Goal: Task Accomplishment & Management: Manage account settings

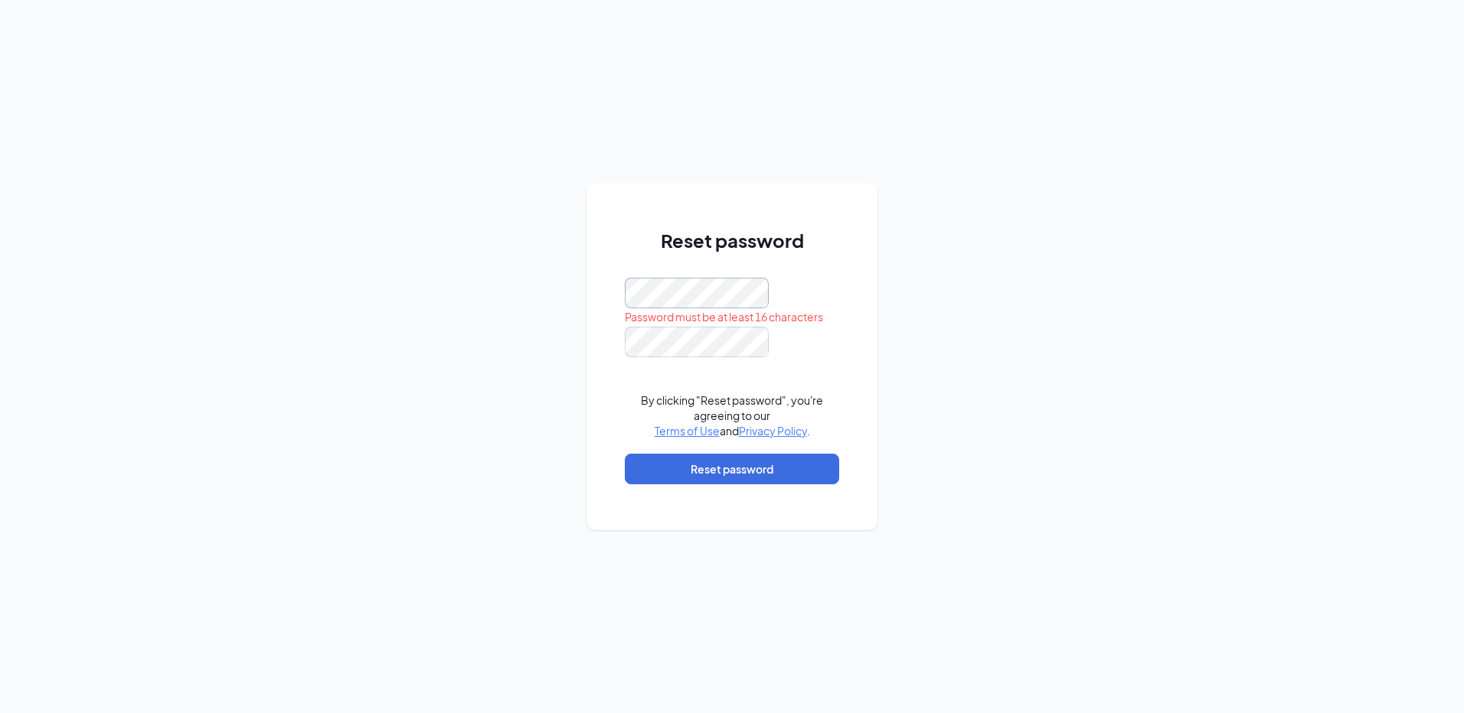
click at [594, 299] on div "Reset password Password must be at least 16 characters By clicking "Reset passw…" at bounding box center [731, 357] width 291 height 348
click at [1073, 499] on div "Reset password By clicking "Reset password", you're agreeing to our Terms of Us…" at bounding box center [732, 356] width 1464 height 713
click at [756, 470] on button "Reset password" at bounding box center [732, 469] width 214 height 31
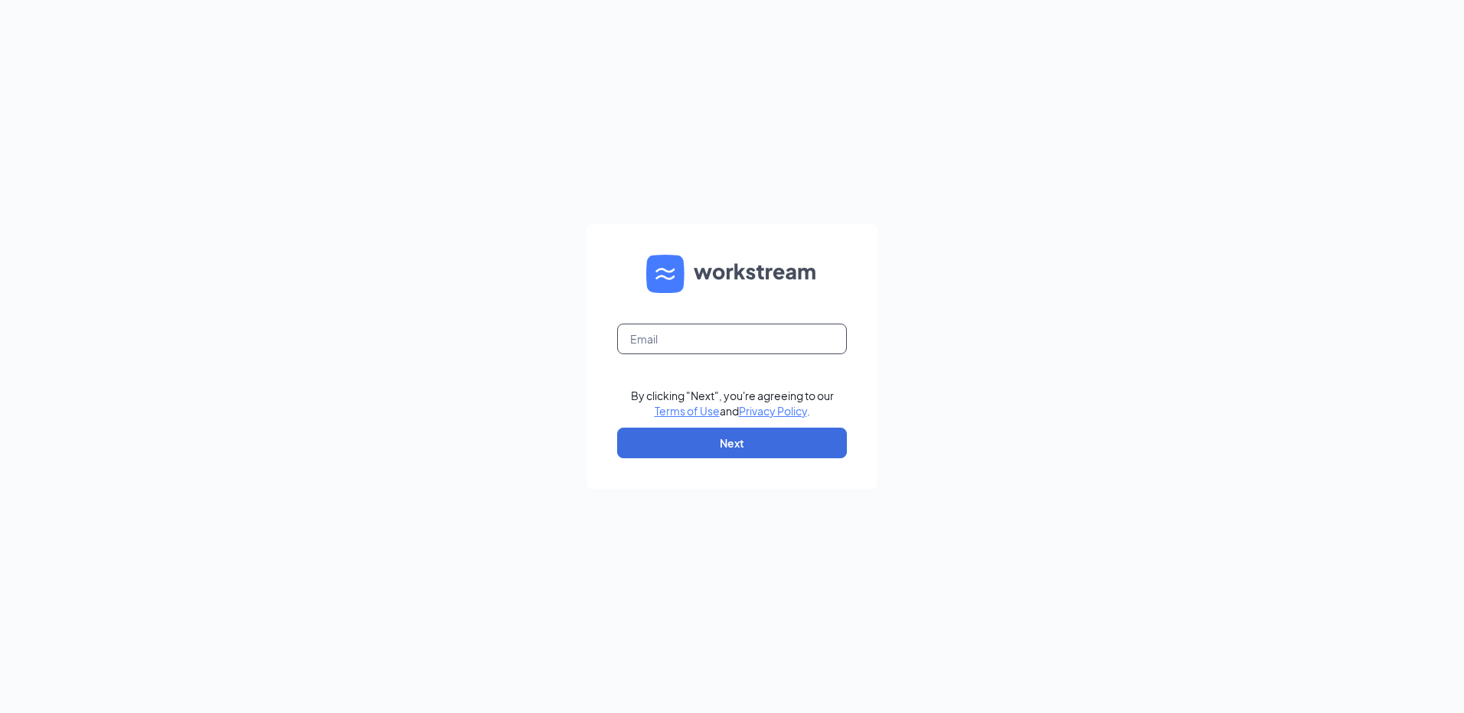
click at [788, 334] on input "text" at bounding box center [732, 339] width 230 height 31
type input "[EMAIL_ADDRESS][PERSON_NAME][DOMAIN_NAME]"
click at [733, 437] on button "Next" at bounding box center [732, 443] width 230 height 31
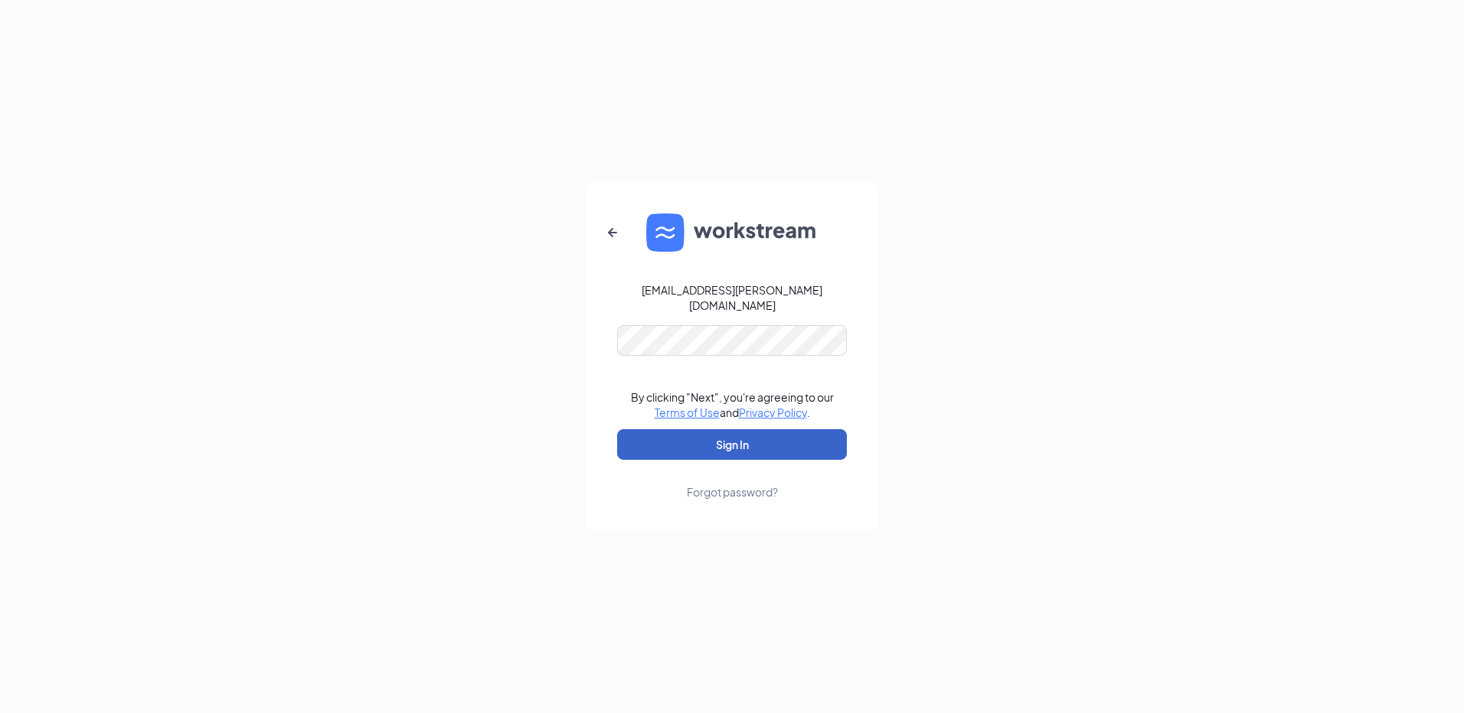
click at [639, 439] on button "Sign In" at bounding box center [732, 444] width 230 height 31
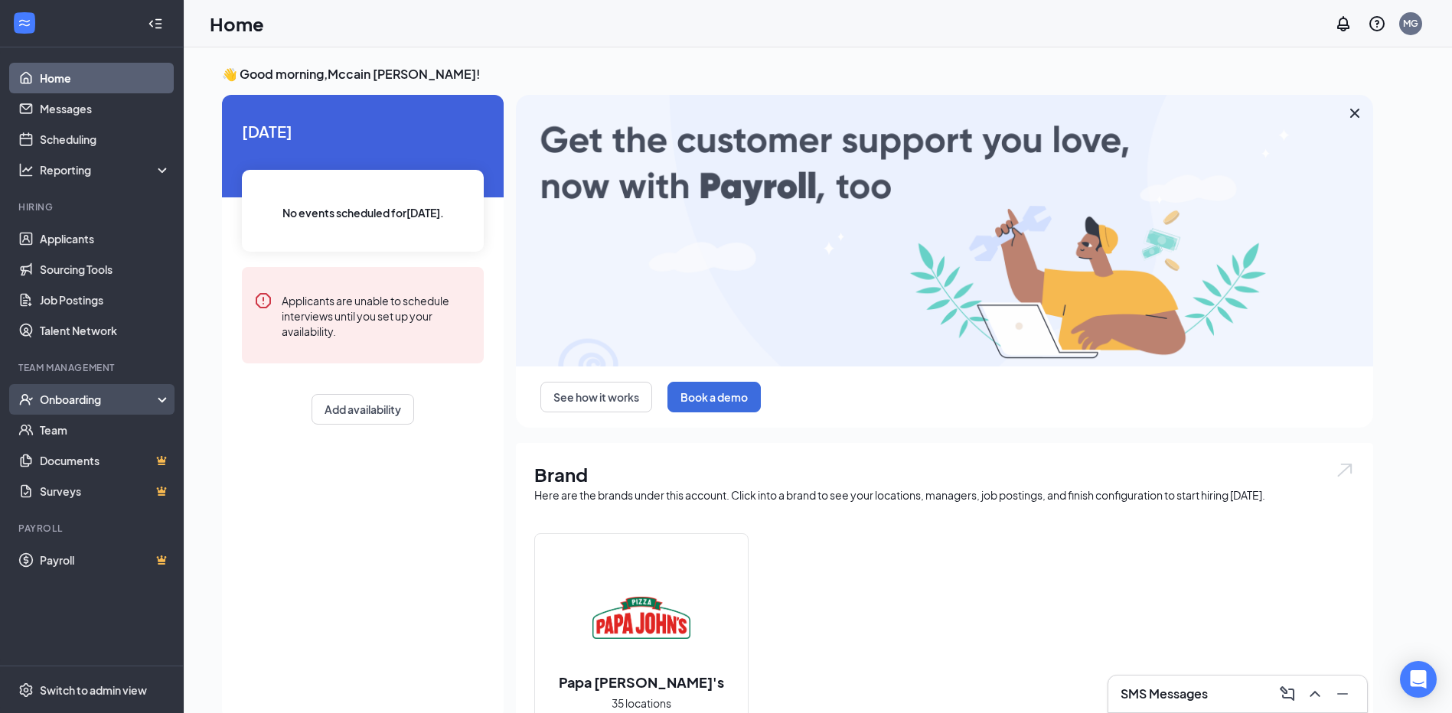
click at [80, 397] on div "Onboarding" at bounding box center [99, 399] width 118 height 15
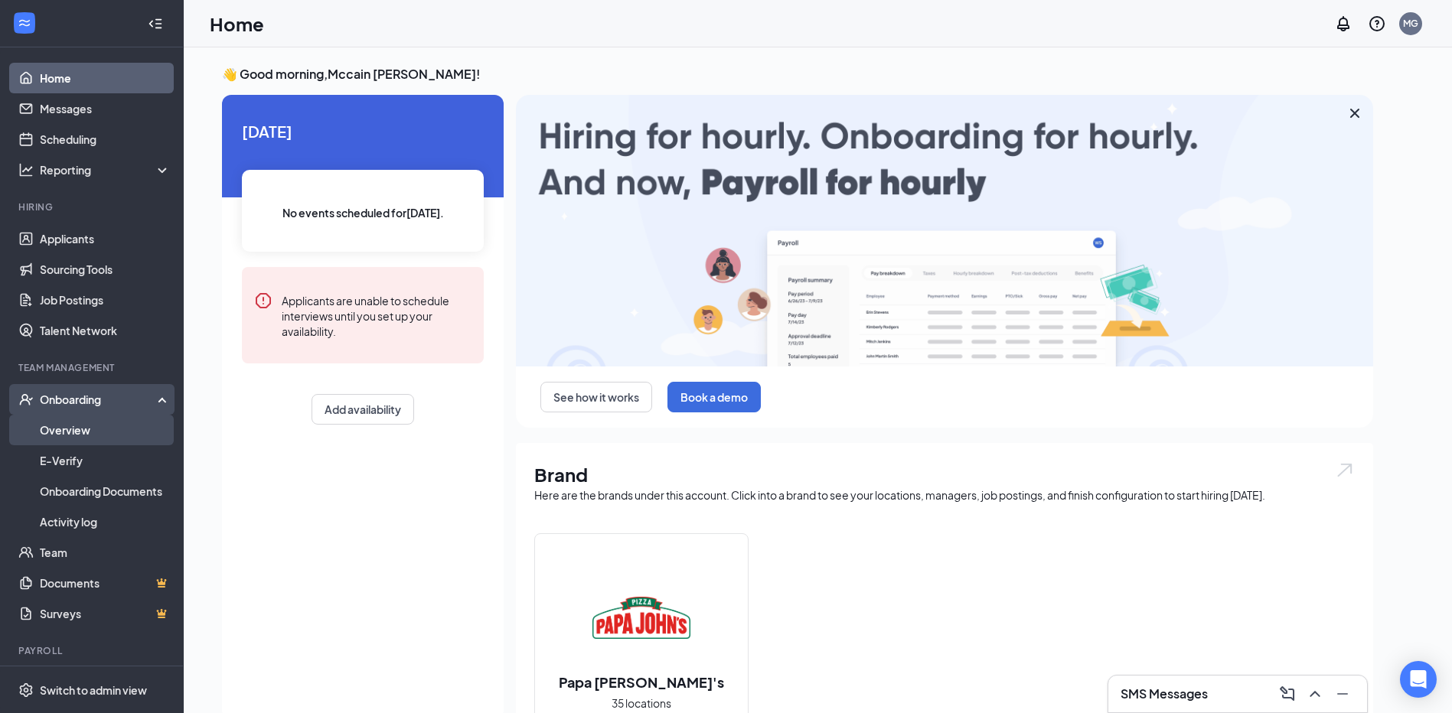
click at [75, 428] on link "Overview" at bounding box center [105, 430] width 131 height 31
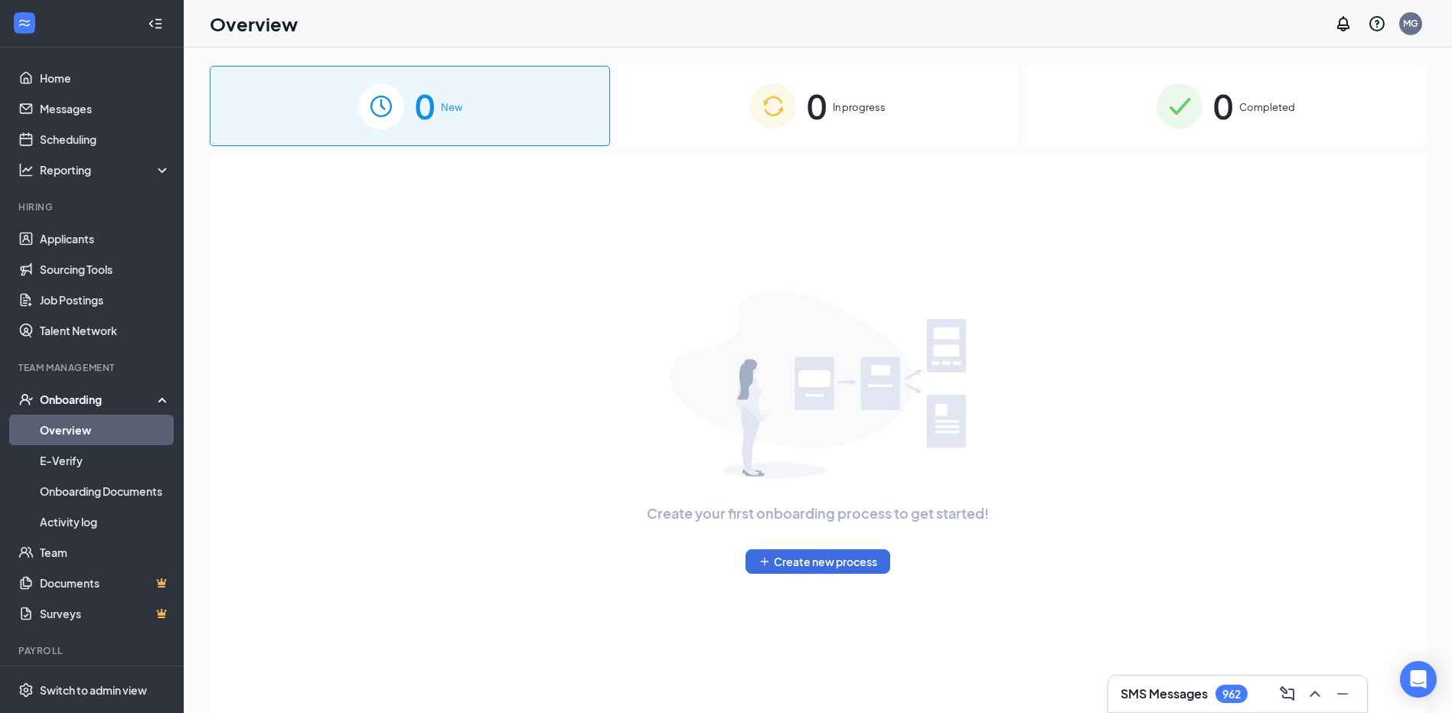
click at [1358, 100] on div "0 Completed" at bounding box center [1226, 106] width 400 height 80
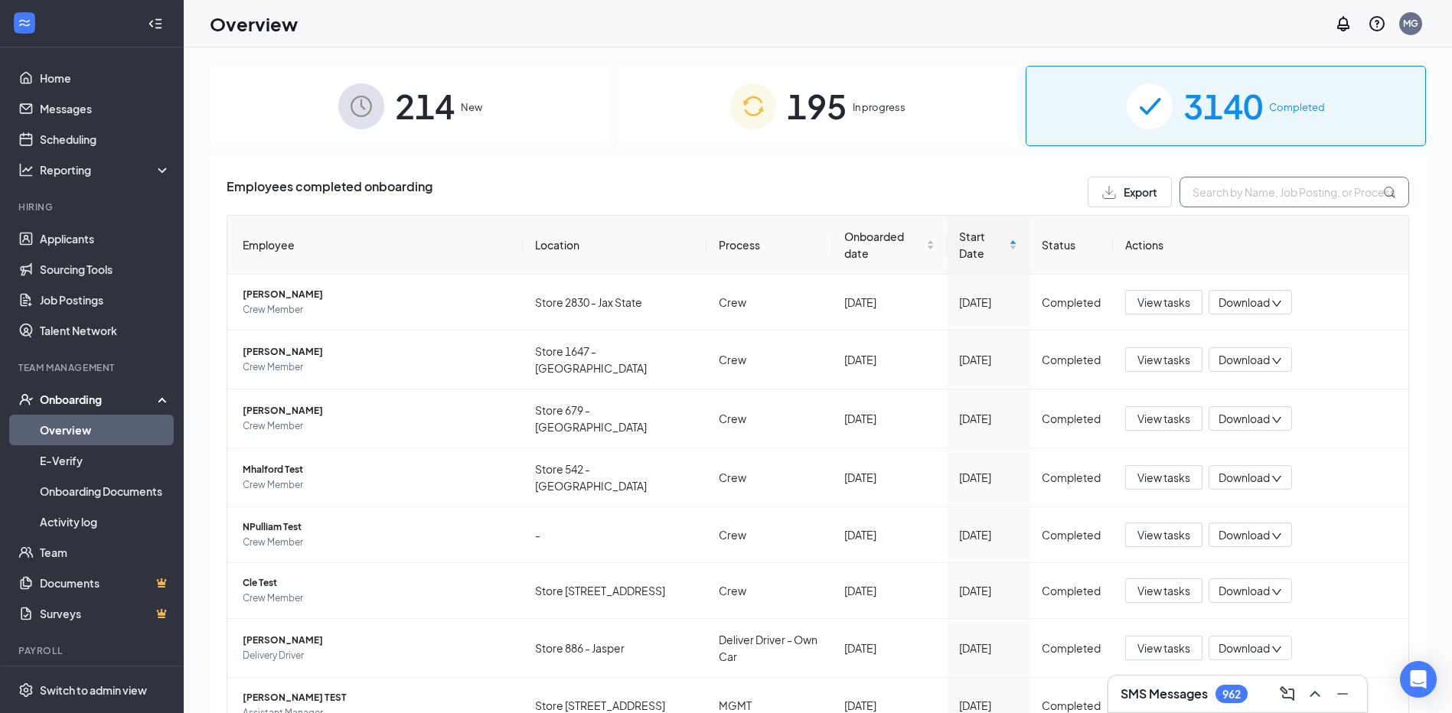
click at [1283, 182] on input "text" at bounding box center [1295, 192] width 230 height 31
click at [1001, 245] on div "Start Date" at bounding box center [988, 245] width 58 height 34
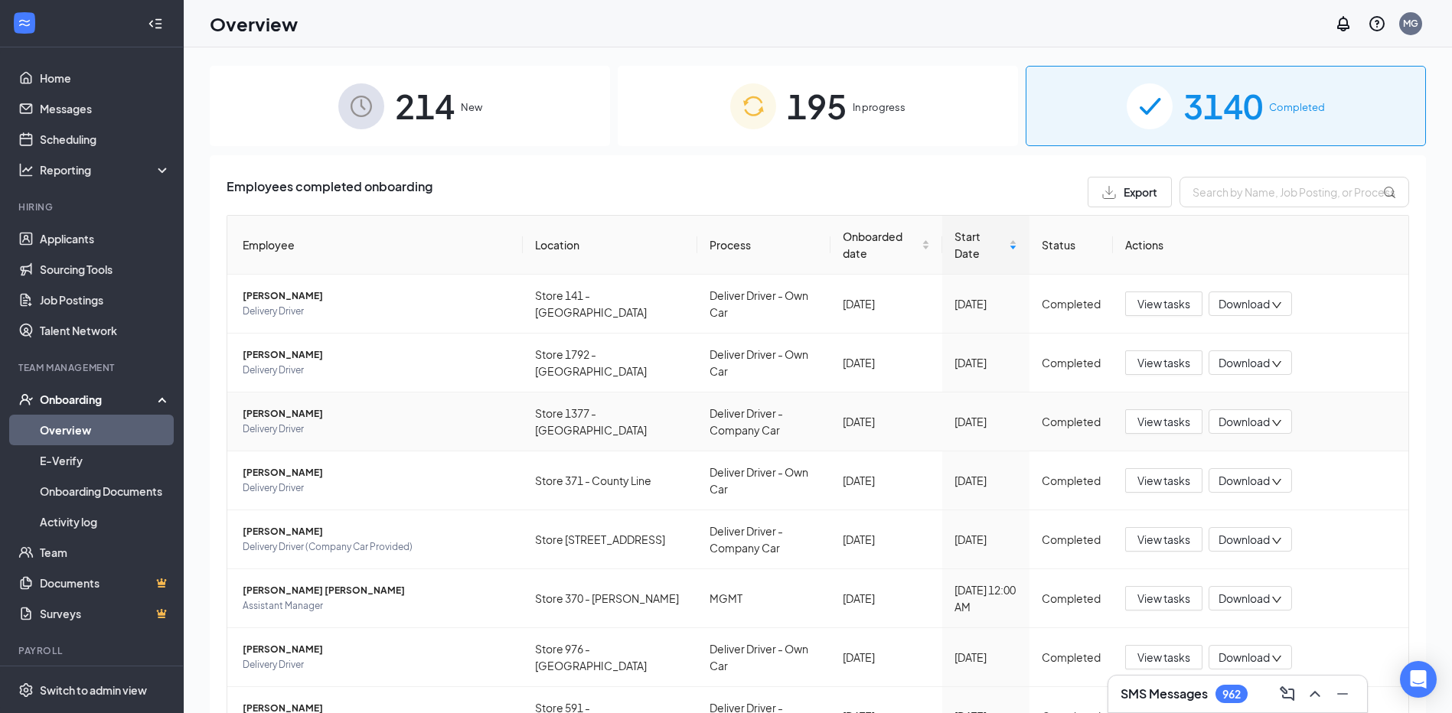
click at [272, 422] on span "Delivery Driver" at bounding box center [377, 429] width 268 height 15
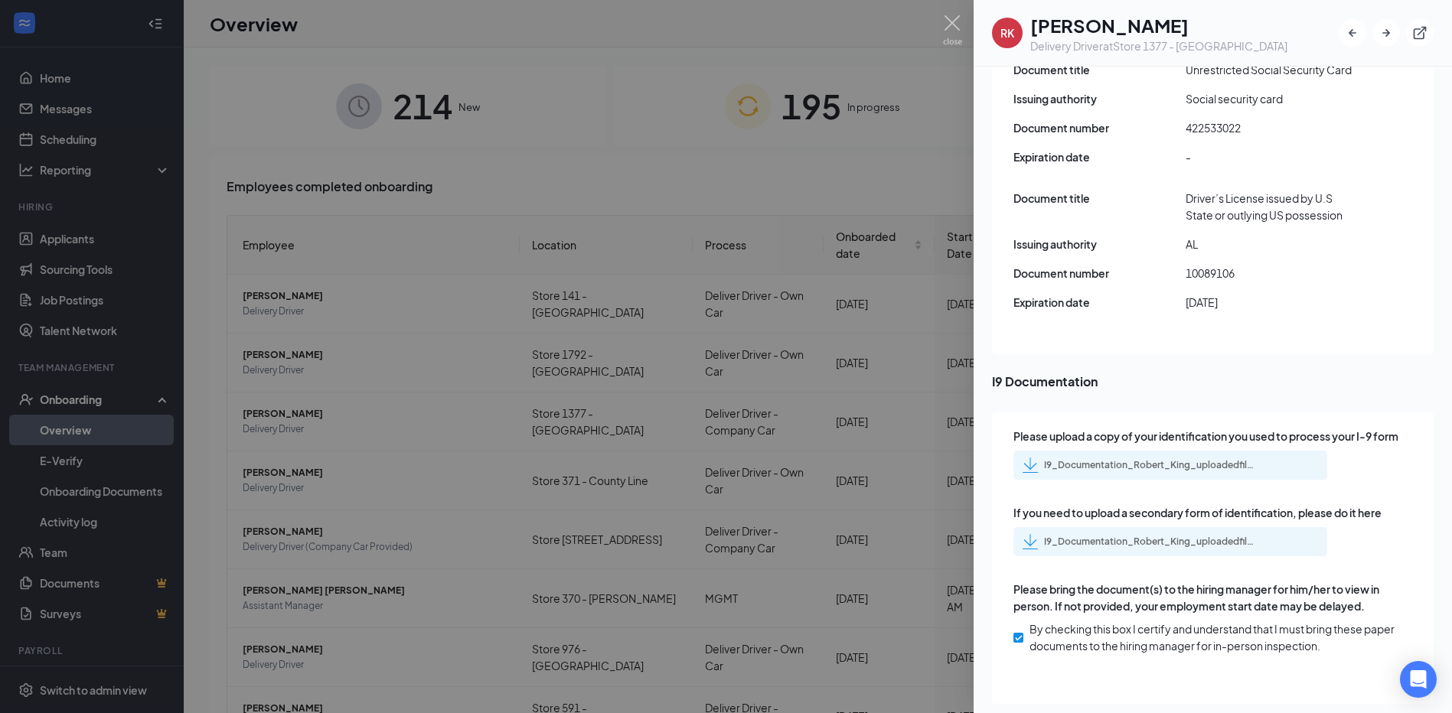
scroll to position [2296, 0]
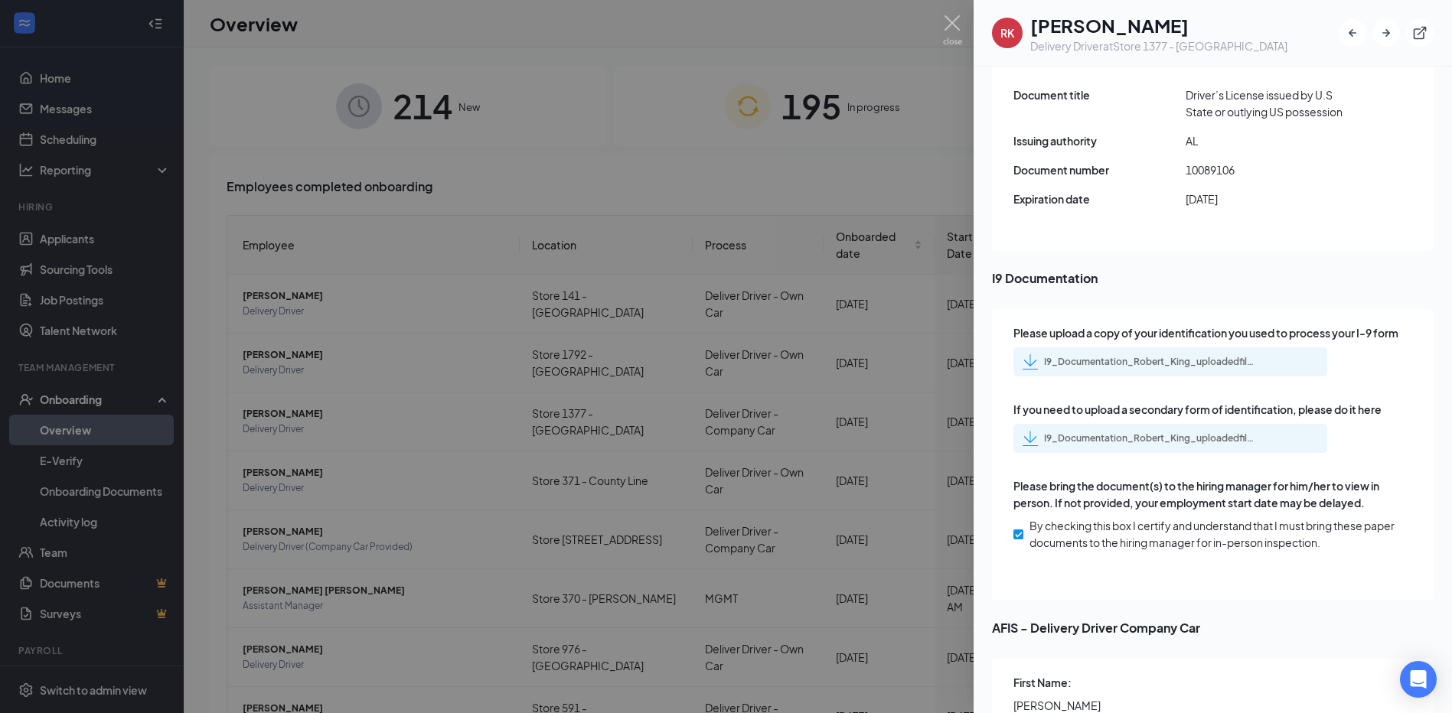
click at [1148, 356] on div "I9_Documentation_Robert_King_uploadedfile_20250915.pdf.pdf" at bounding box center [1151, 362] width 214 height 12
click at [1134, 432] on div "I9_Documentation_Robert_King_uploadedfile_20250916.pdf.pdf" at bounding box center [1151, 438] width 214 height 12
click at [1239, 498] on div "Please upload a copy of your identification you used to process your I-9 form I…" at bounding box center [1213, 455] width 442 height 292
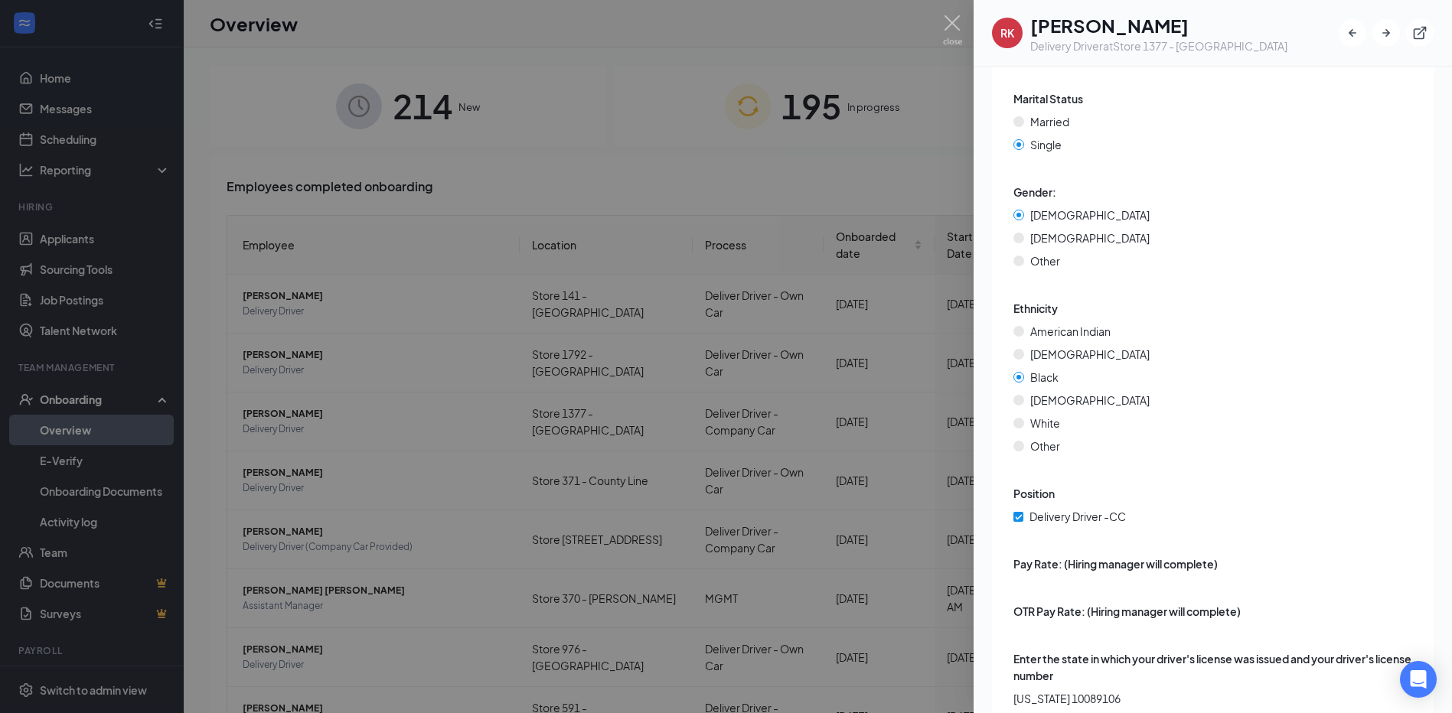
scroll to position [3670, 0]
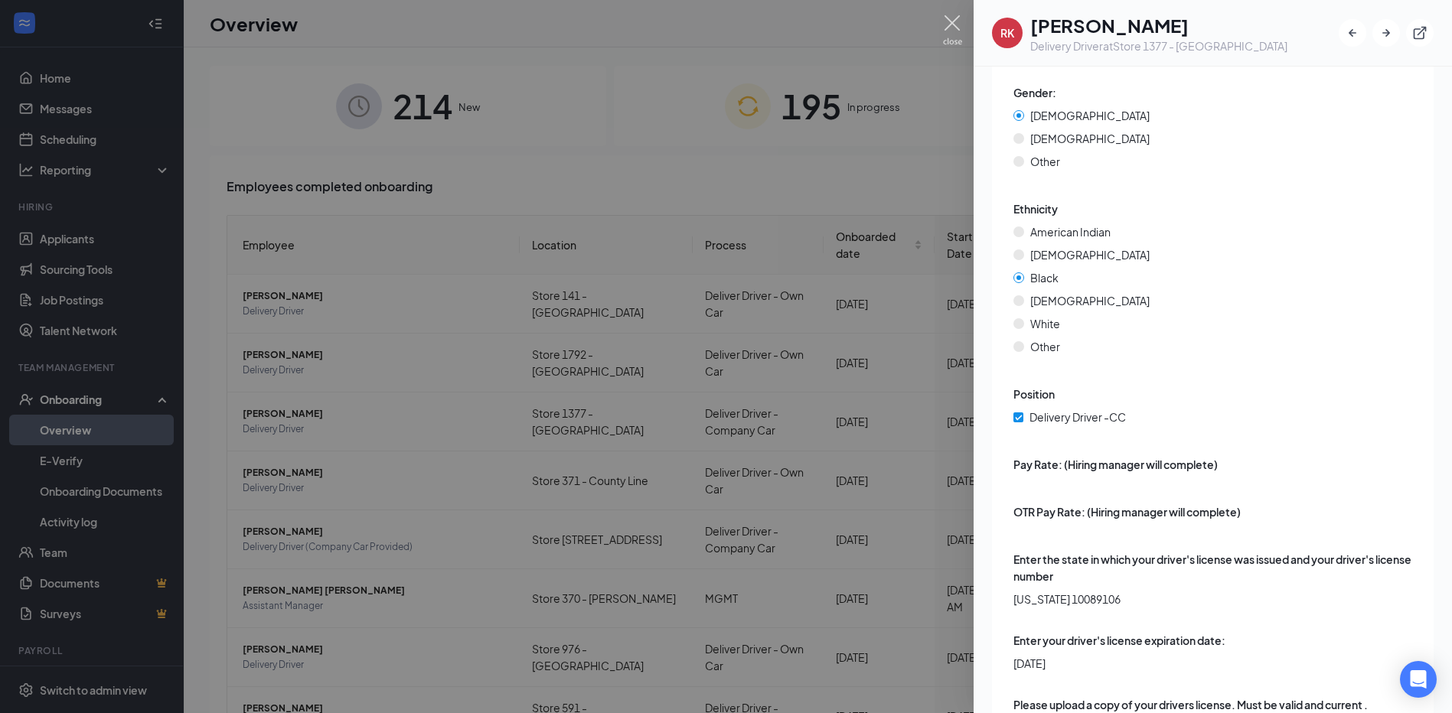
click at [947, 15] on img at bounding box center [952, 30] width 19 height 30
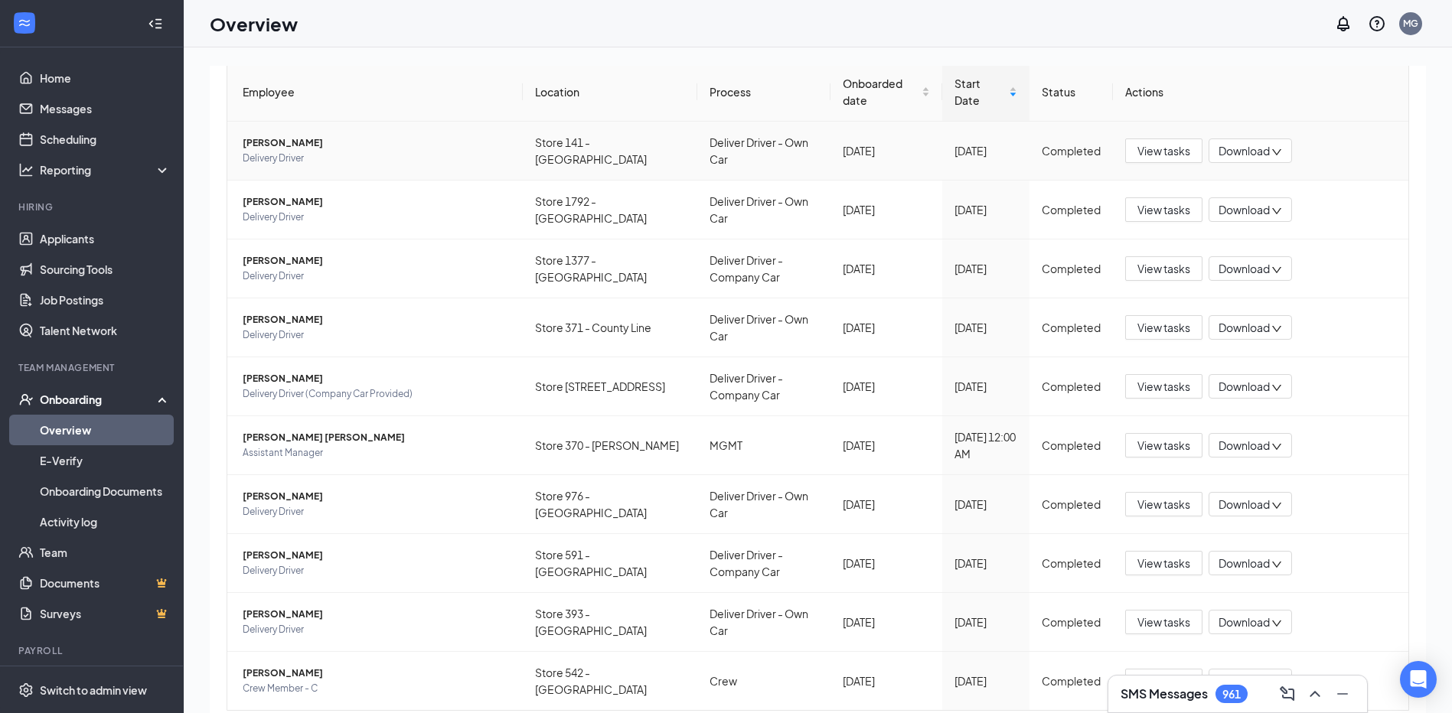
scroll to position [191, 0]
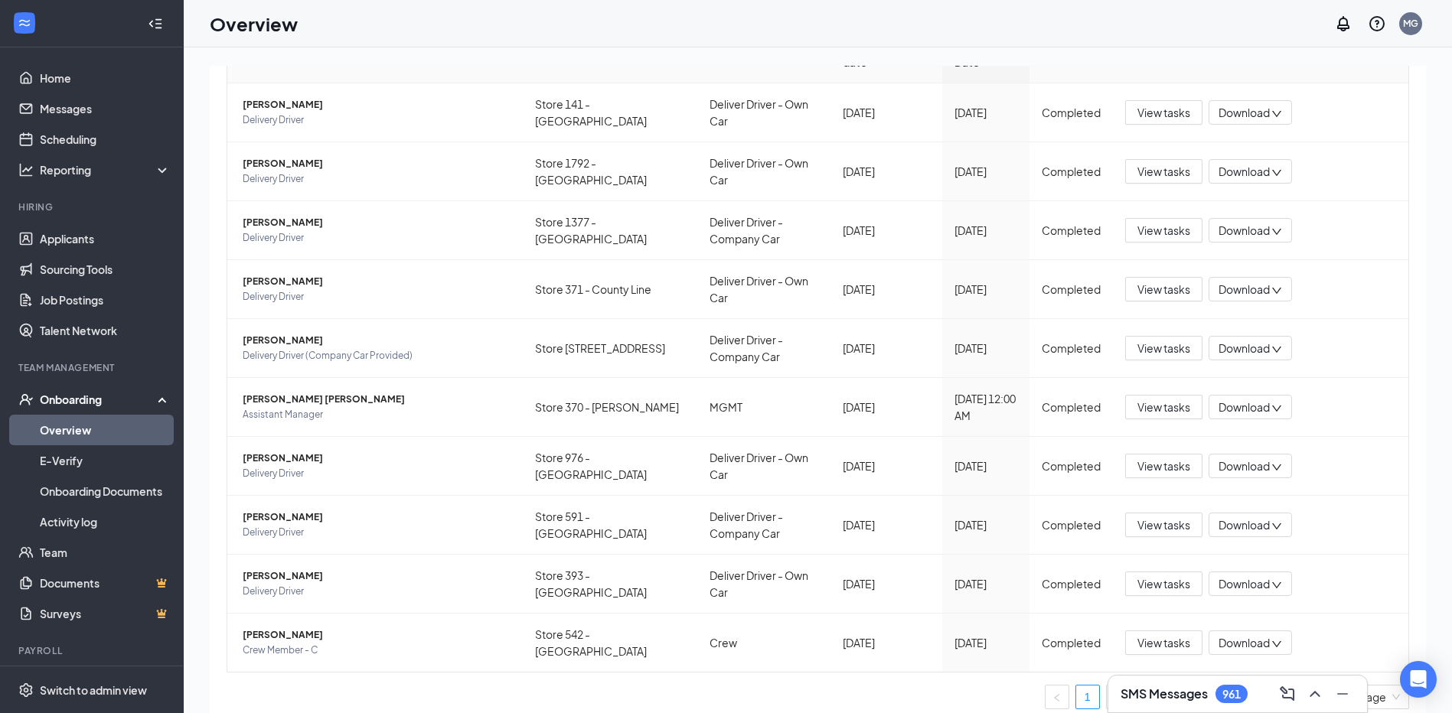
click at [903, 688] on ul "1 2 3 4 5 ••• 314 10 / page" at bounding box center [818, 697] width 1183 height 24
click at [1107, 690] on link "2" at bounding box center [1118, 697] width 23 height 23
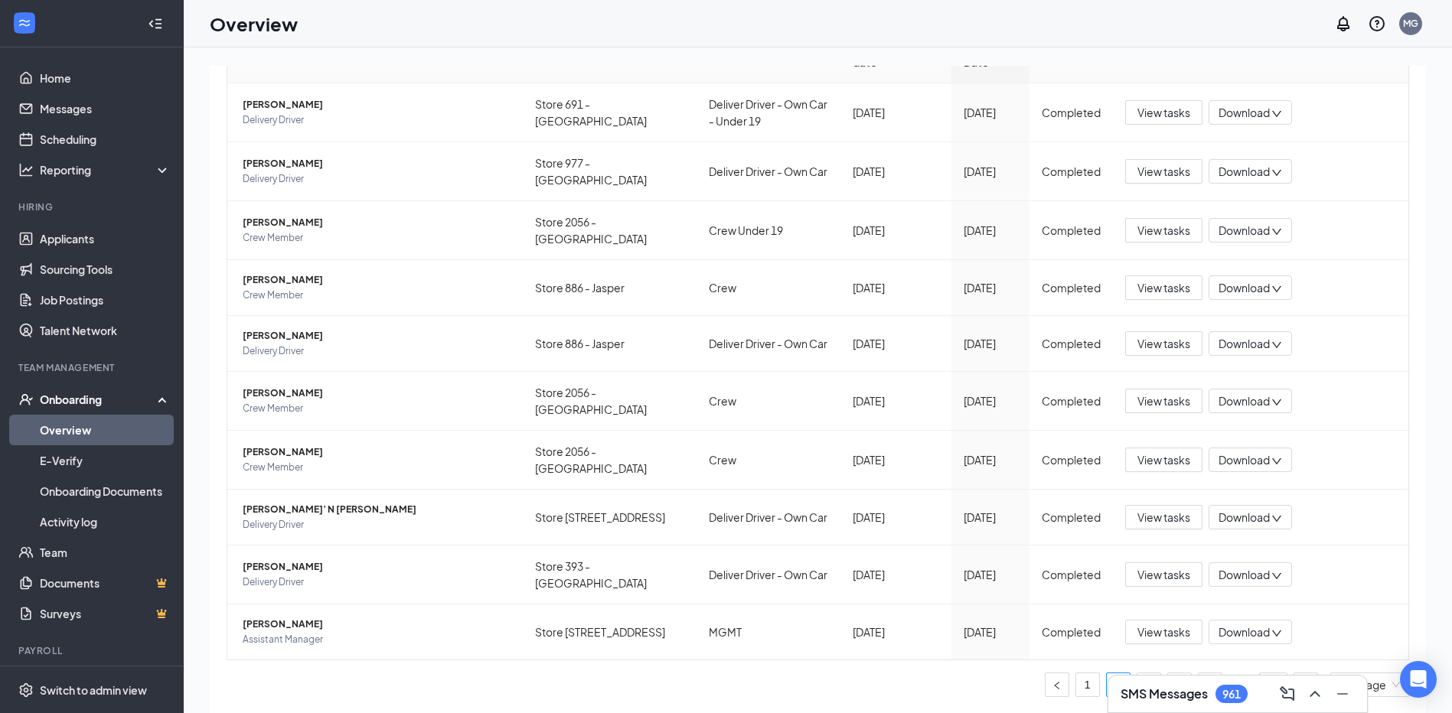
scroll to position [185, 0]
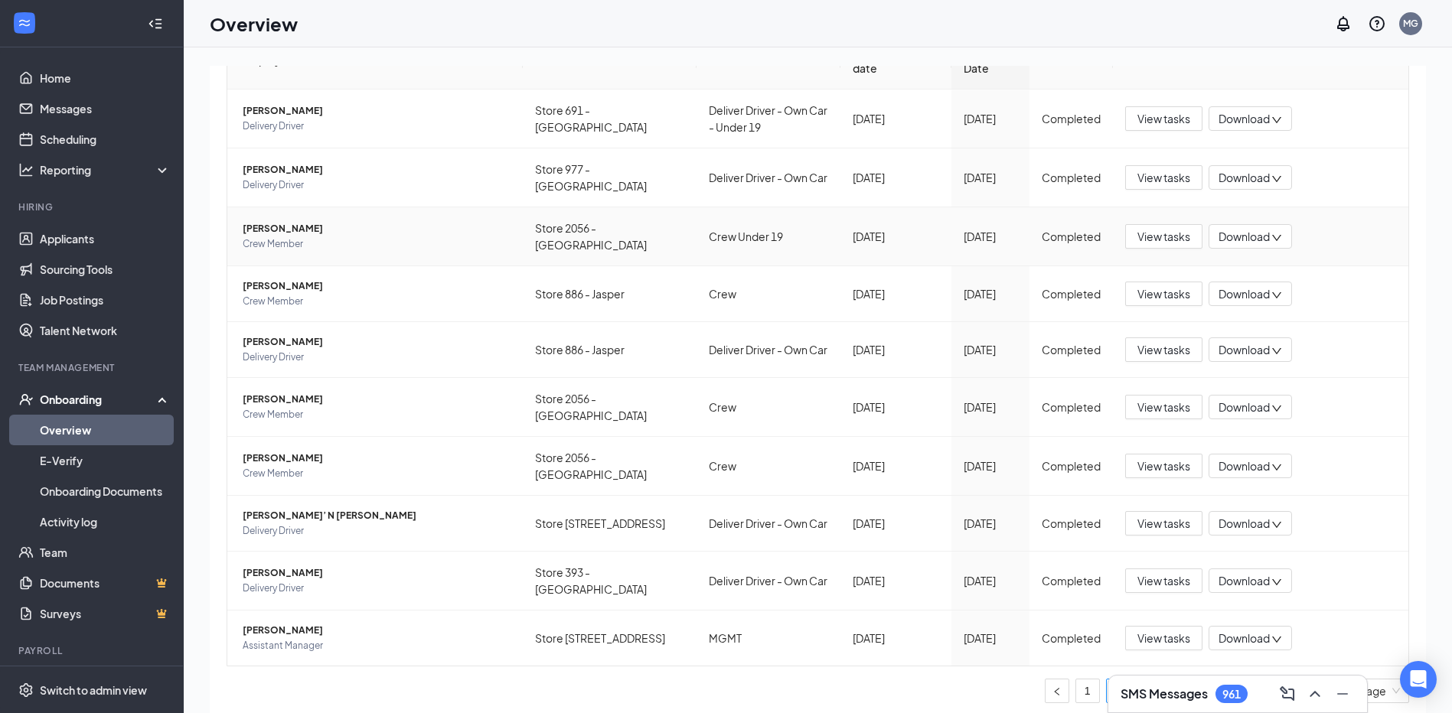
click at [271, 227] on span "[PERSON_NAME]" at bounding box center [377, 228] width 268 height 15
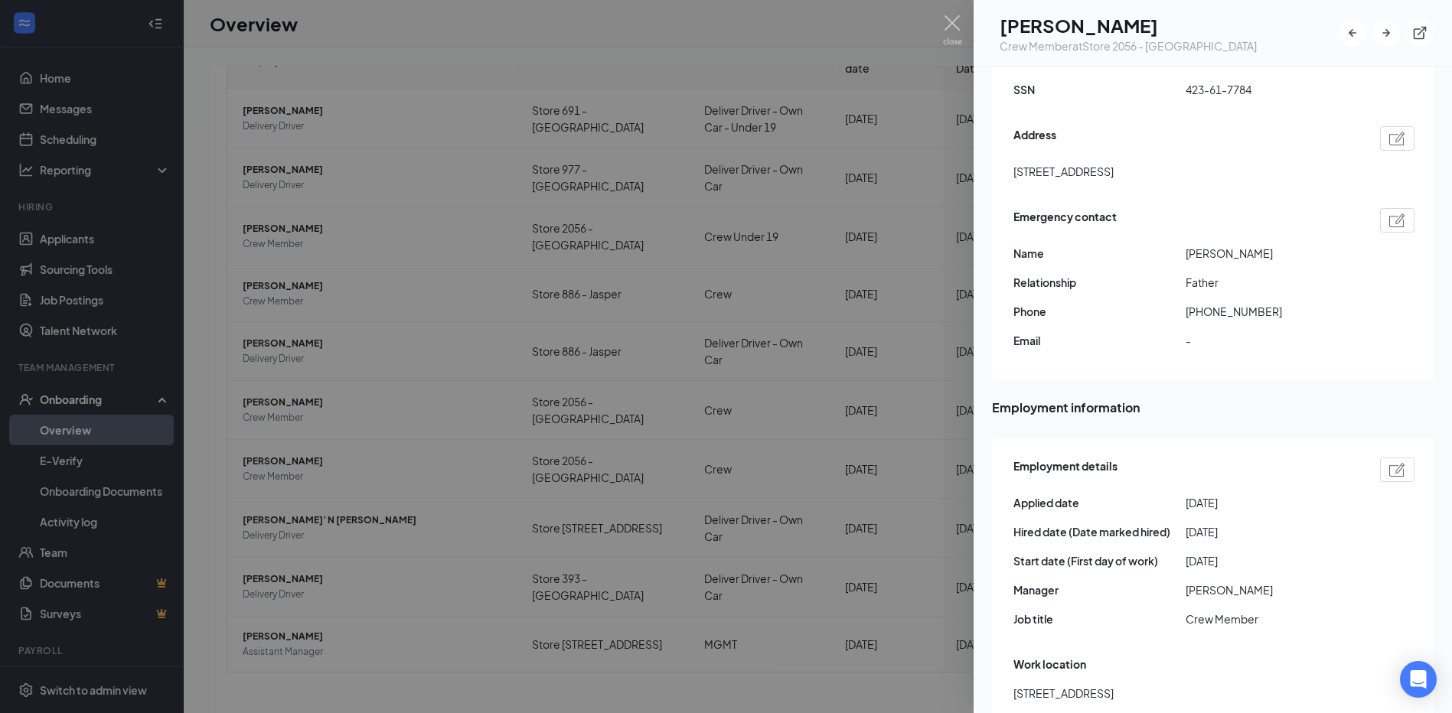
scroll to position [689, 0]
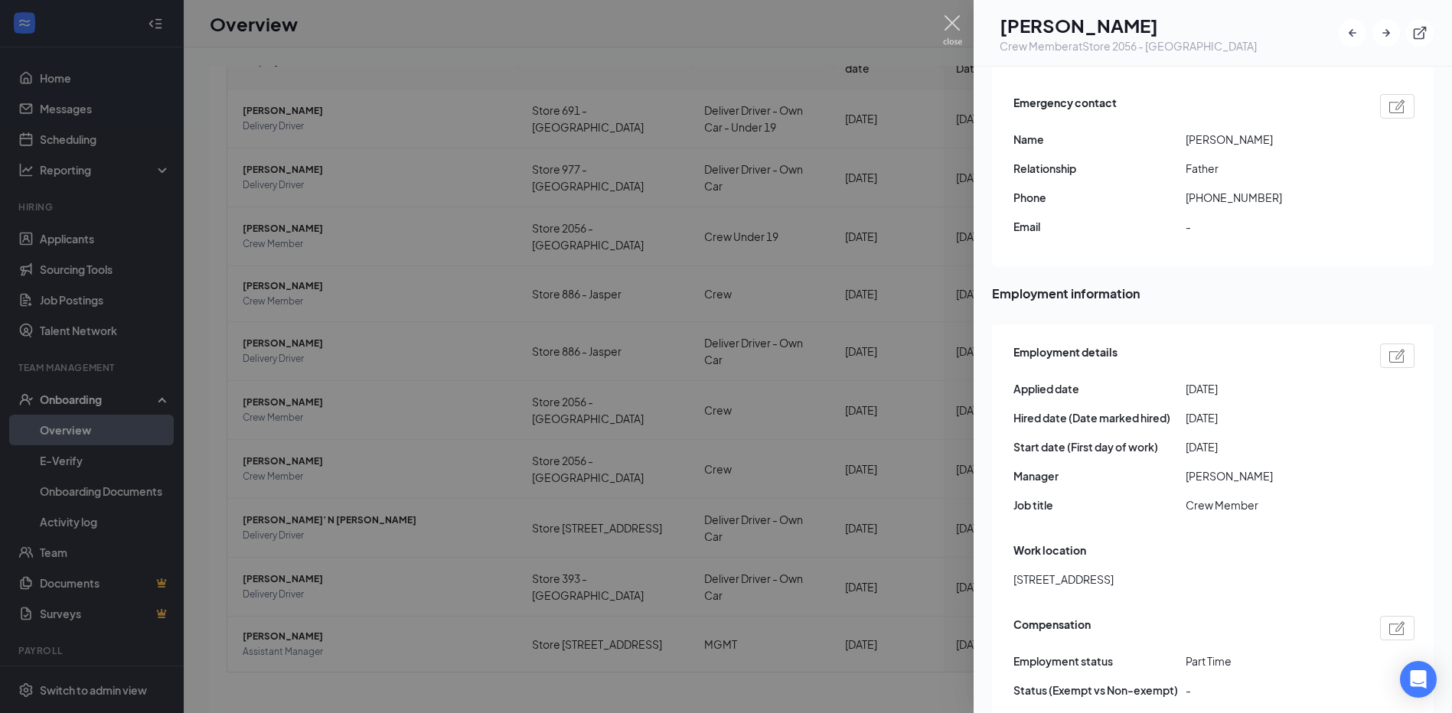
drag, startPoint x: 957, startPoint y: 17, endPoint x: 842, endPoint y: 5, distance: 115.5
click at [957, 17] on img at bounding box center [952, 30] width 19 height 30
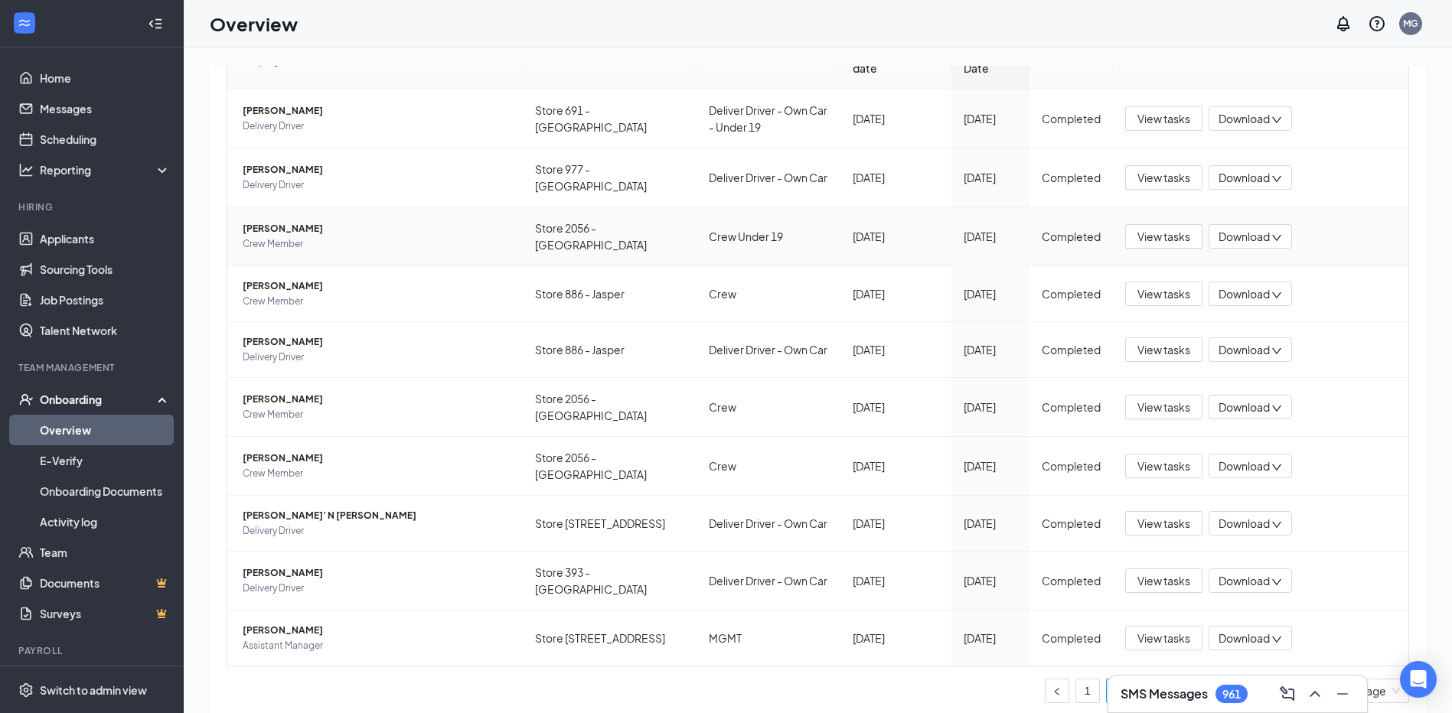
click at [264, 221] on span "[PERSON_NAME]" at bounding box center [377, 228] width 268 height 15
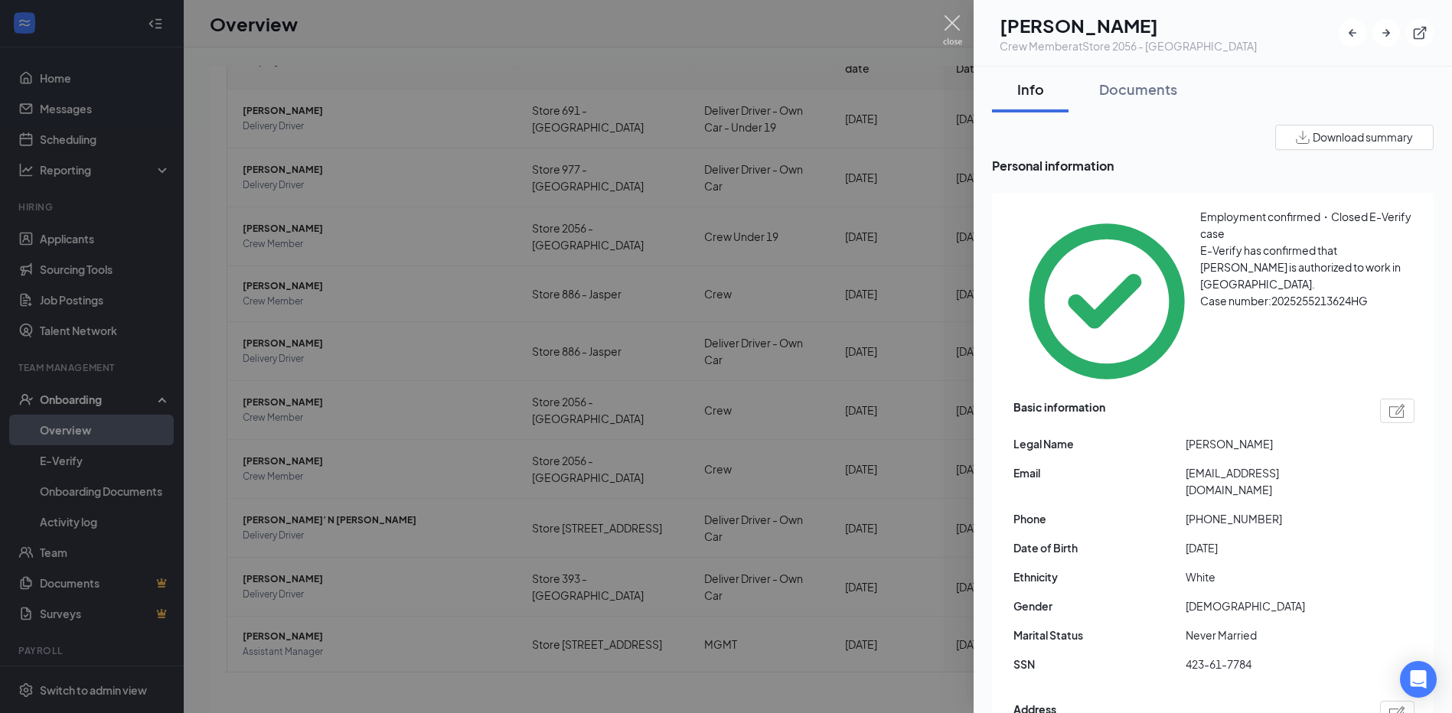
click at [952, 24] on img at bounding box center [952, 30] width 19 height 30
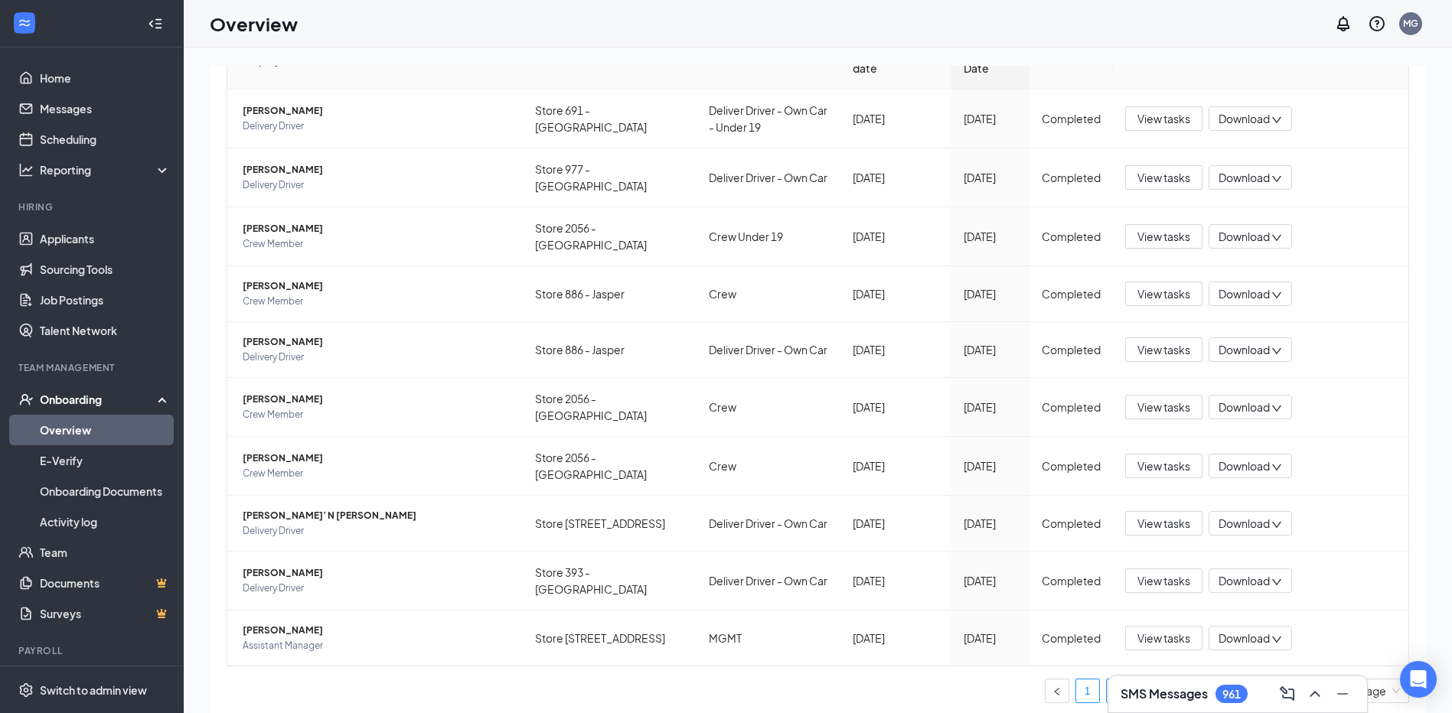
click at [1079, 684] on link "1" at bounding box center [1087, 691] width 23 height 23
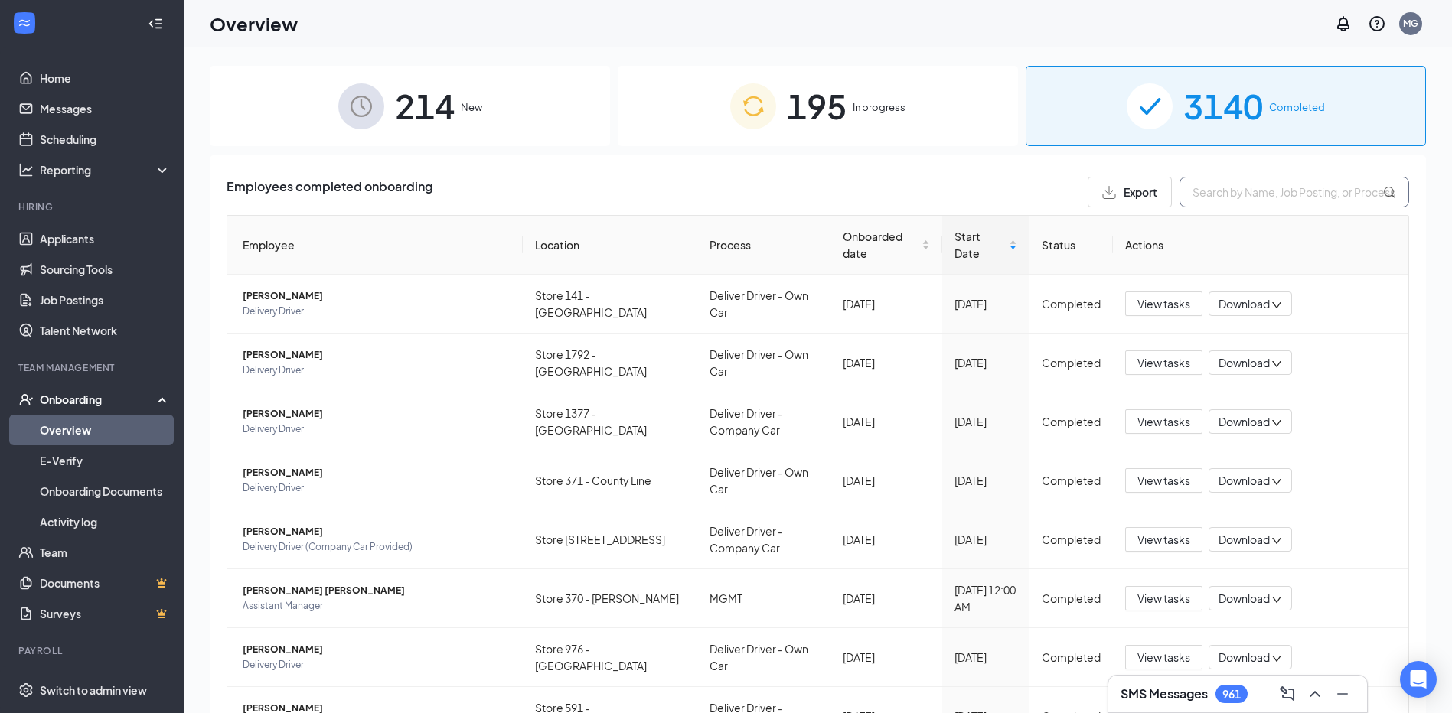
click at [1224, 177] on input "text" at bounding box center [1295, 192] width 230 height 31
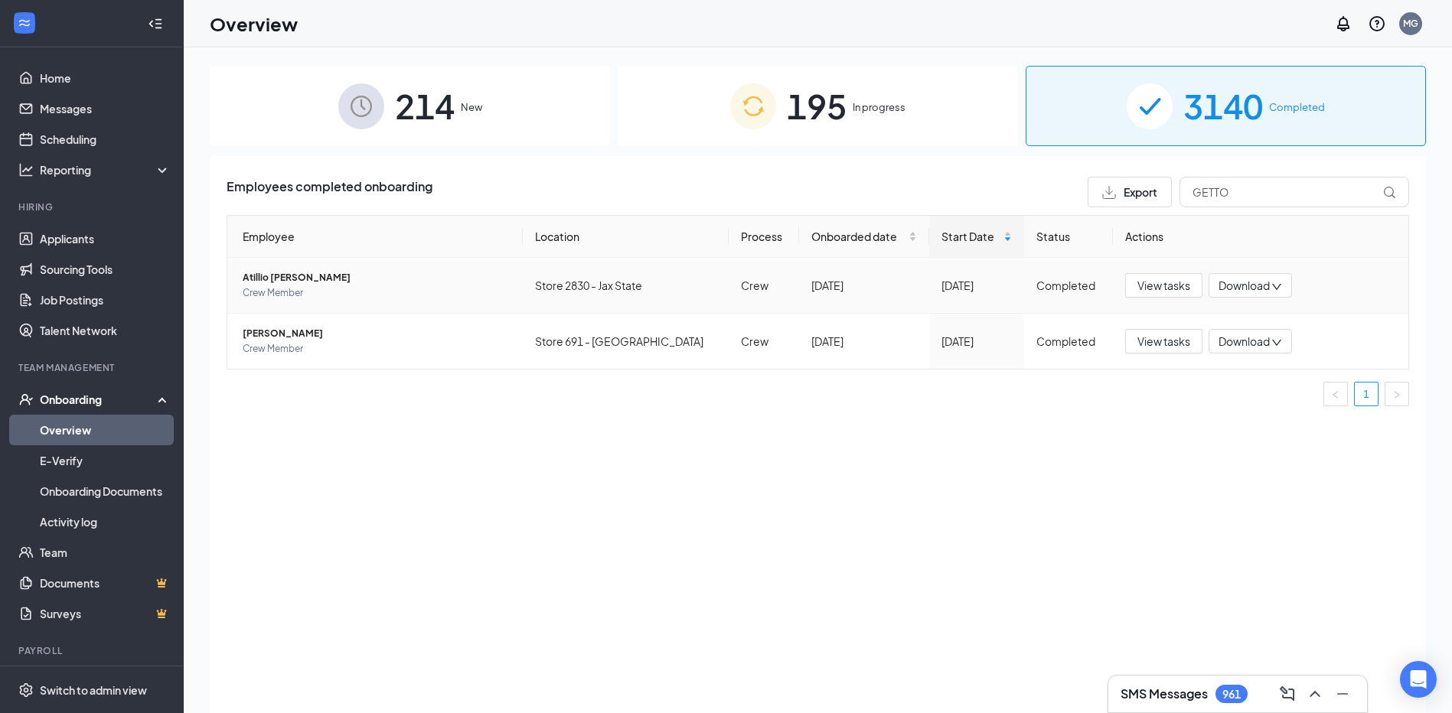
click at [264, 285] on span "Atillio [PERSON_NAME]" at bounding box center [377, 277] width 268 height 15
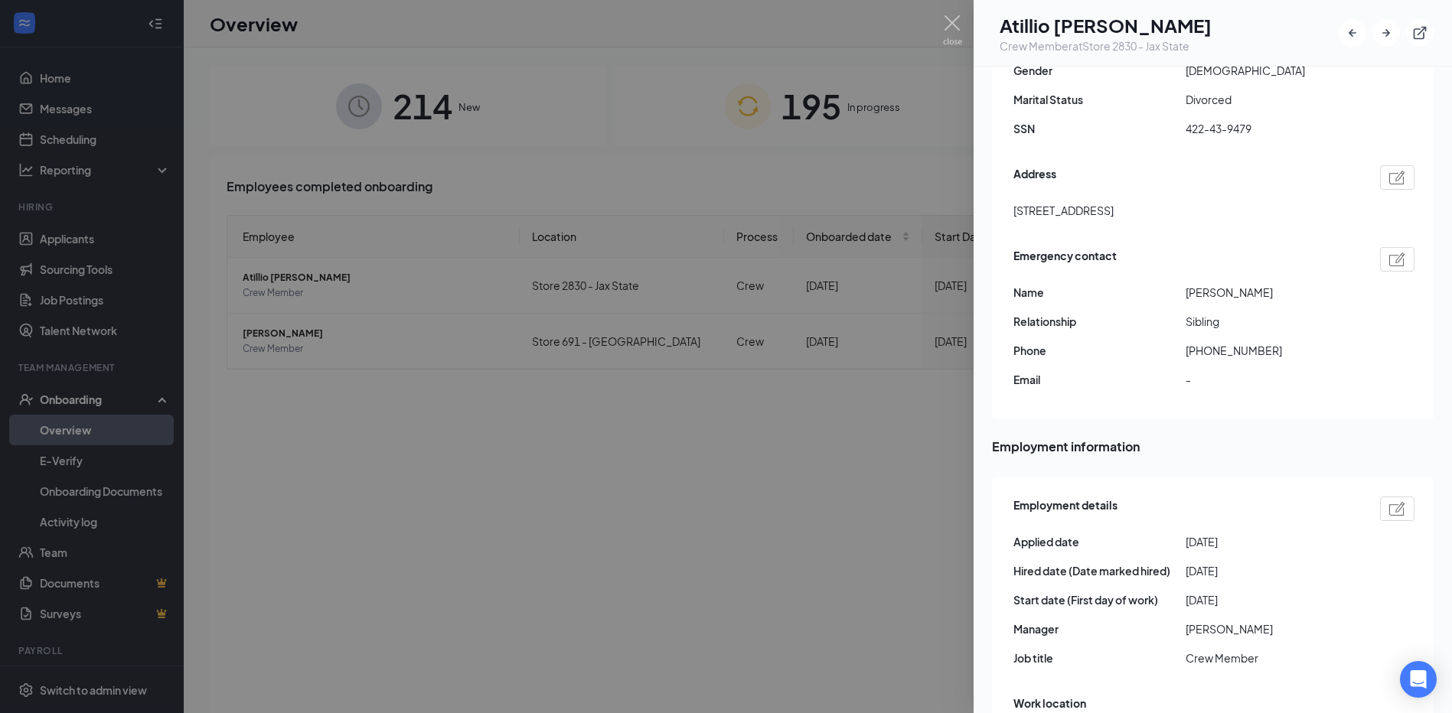
scroll to position [612, 0]
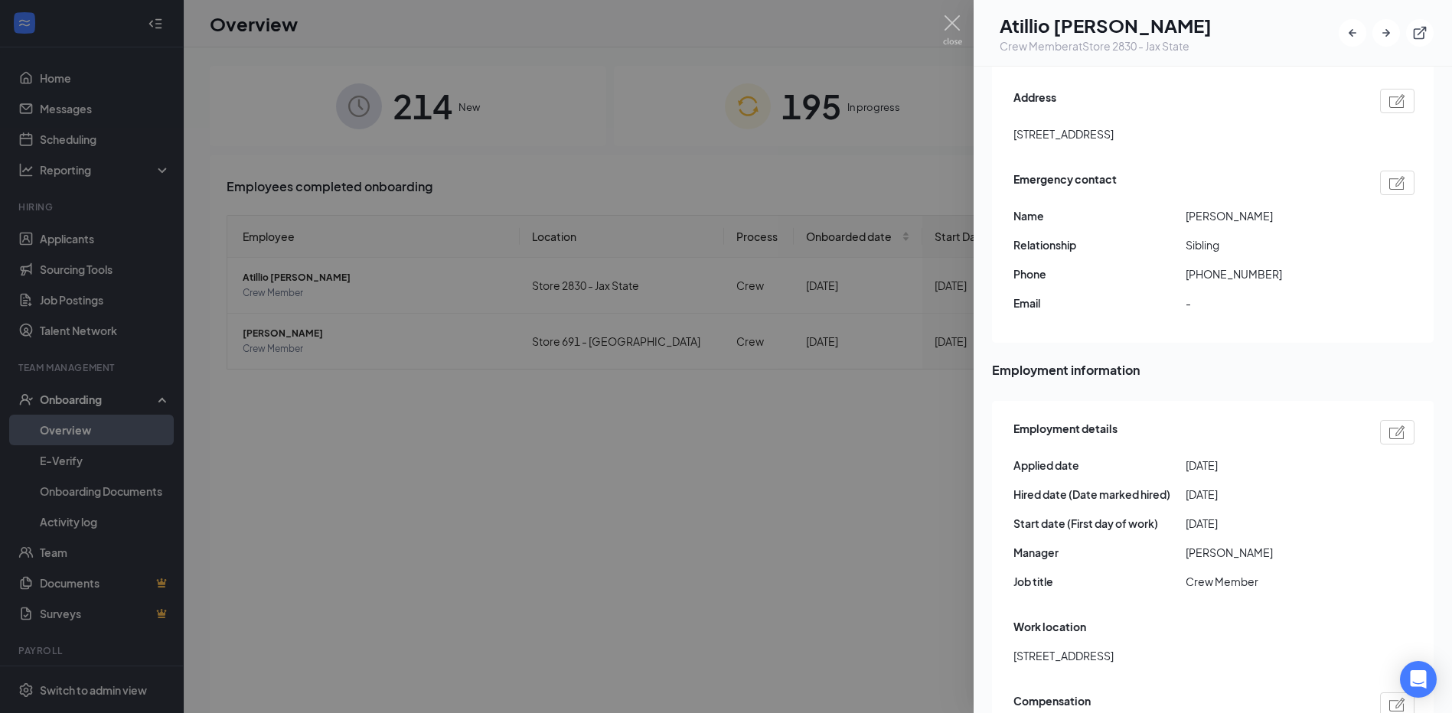
click at [623, 506] on div at bounding box center [726, 356] width 1452 height 713
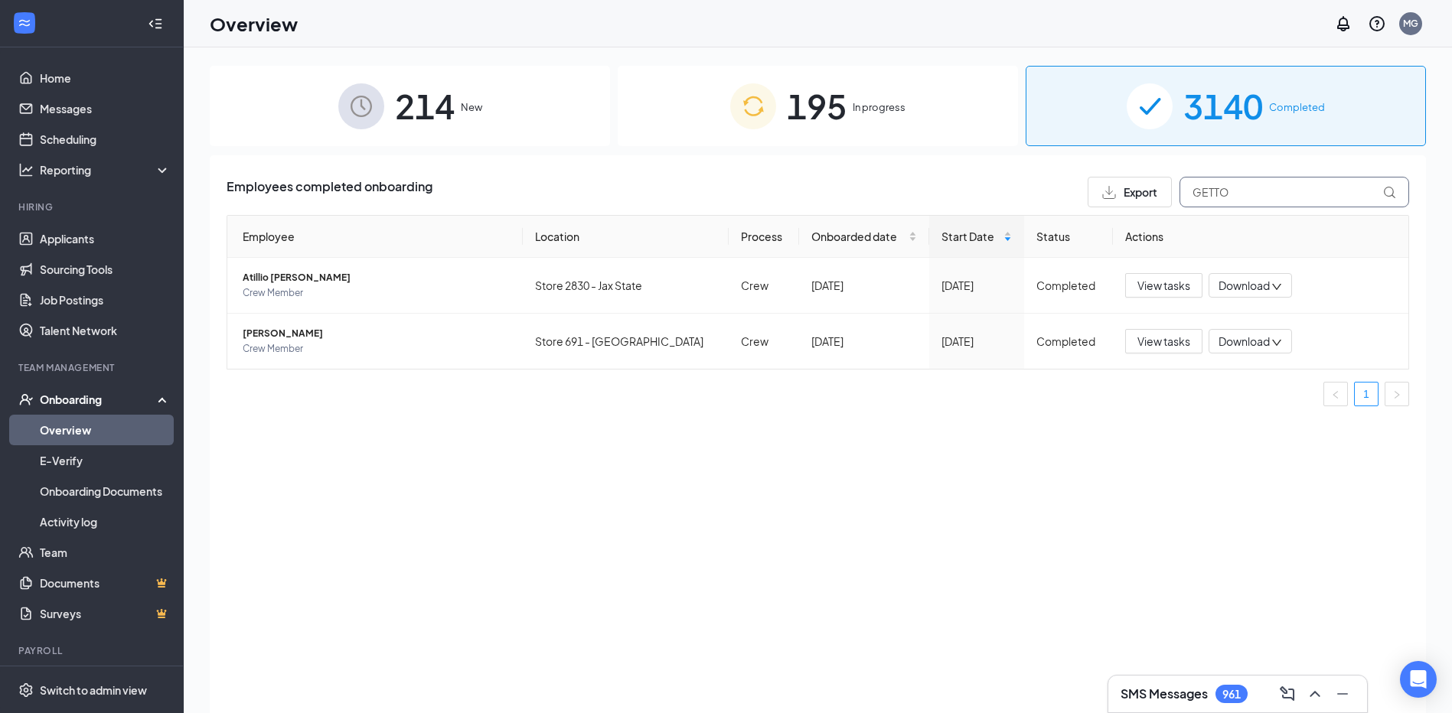
click at [1256, 183] on input "GETTO" at bounding box center [1295, 192] width 230 height 31
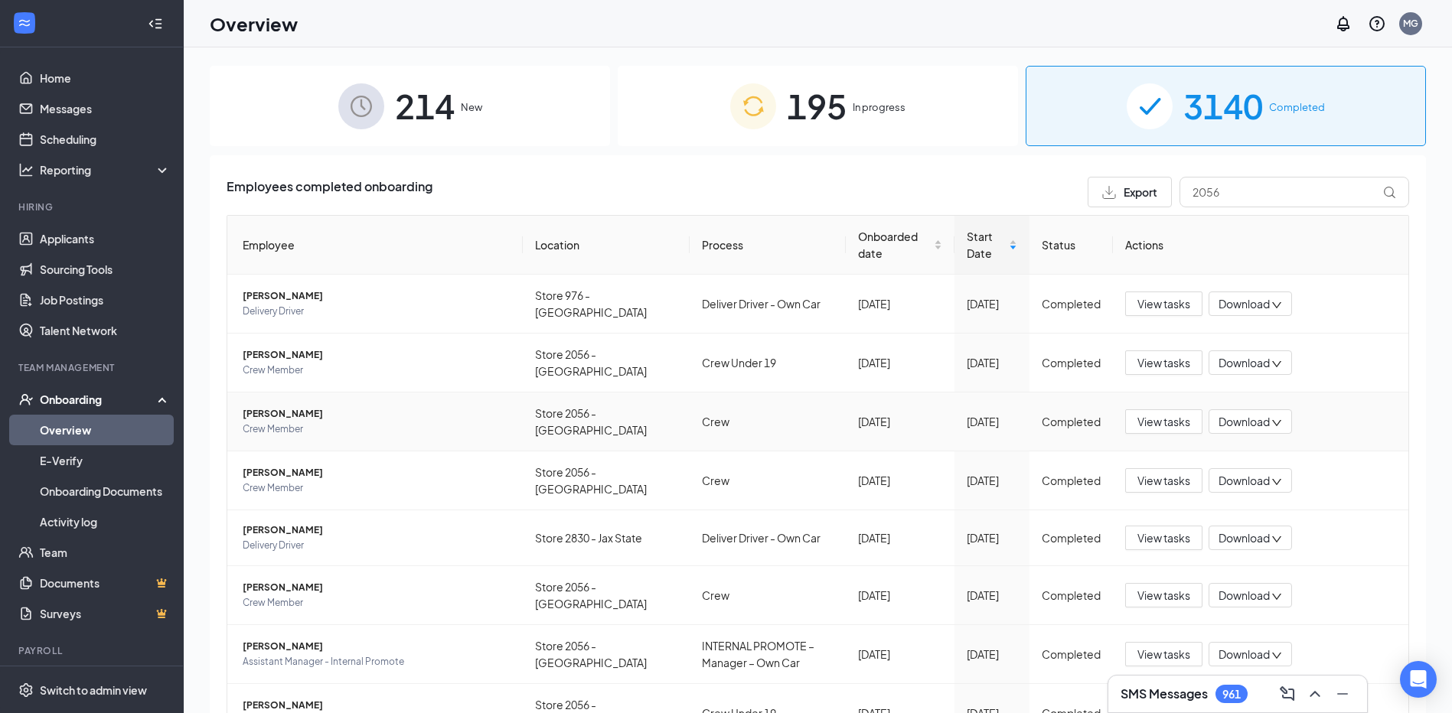
click at [268, 428] on span "Crew Member" at bounding box center [377, 429] width 268 height 15
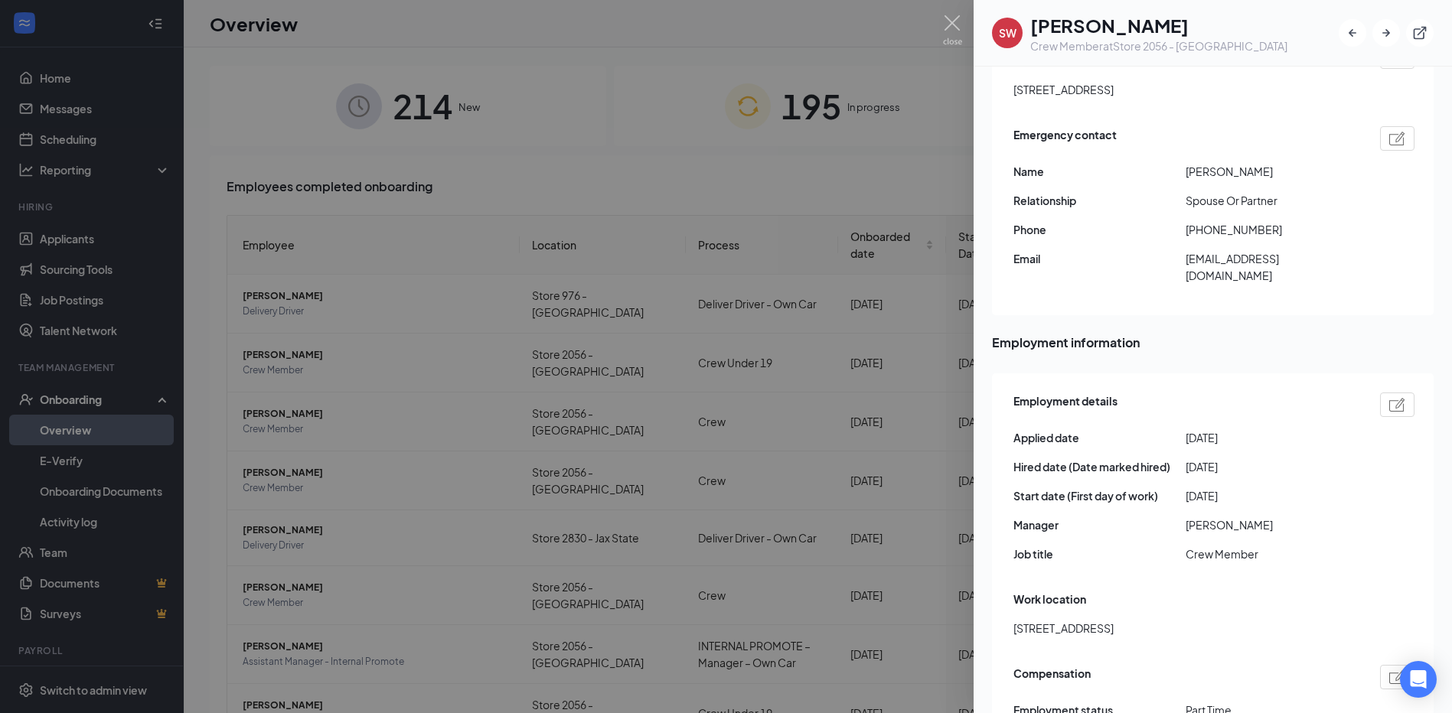
scroll to position [689, 0]
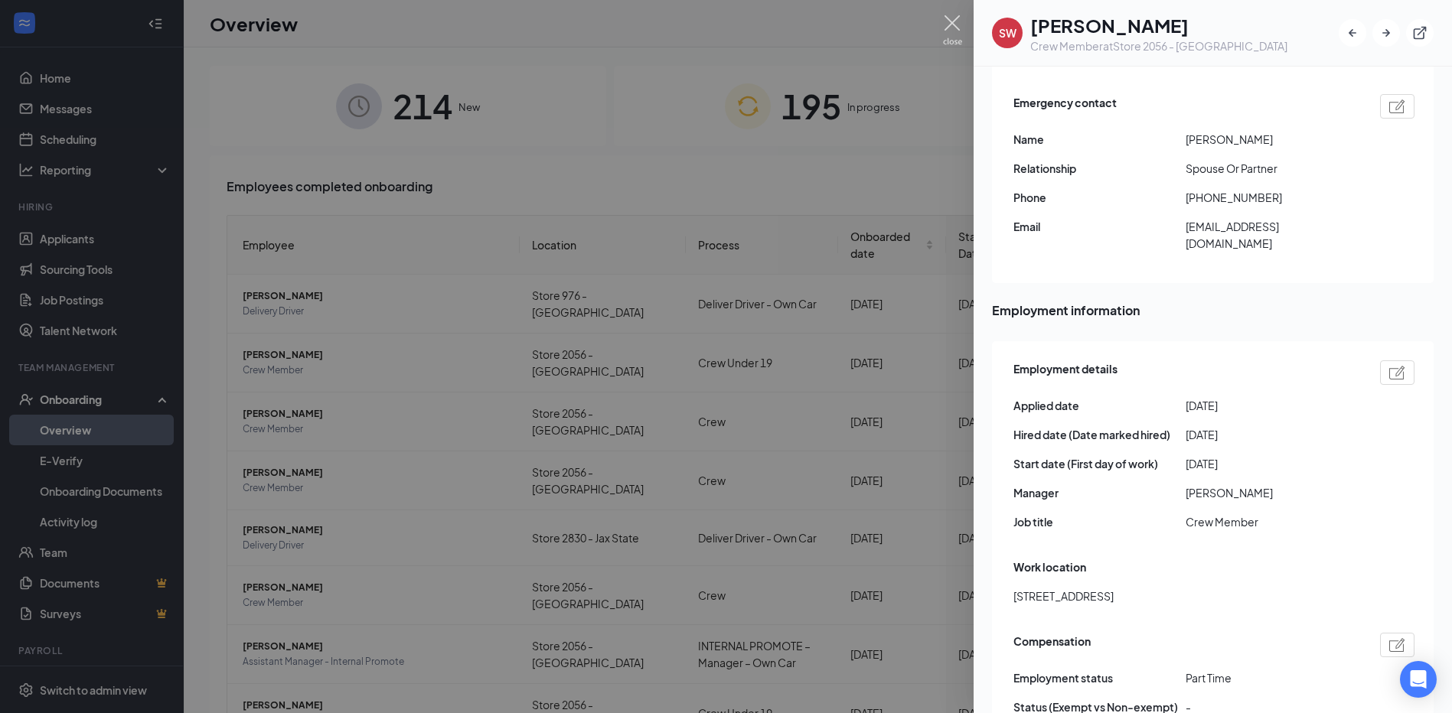
click at [955, 19] on img at bounding box center [952, 30] width 19 height 30
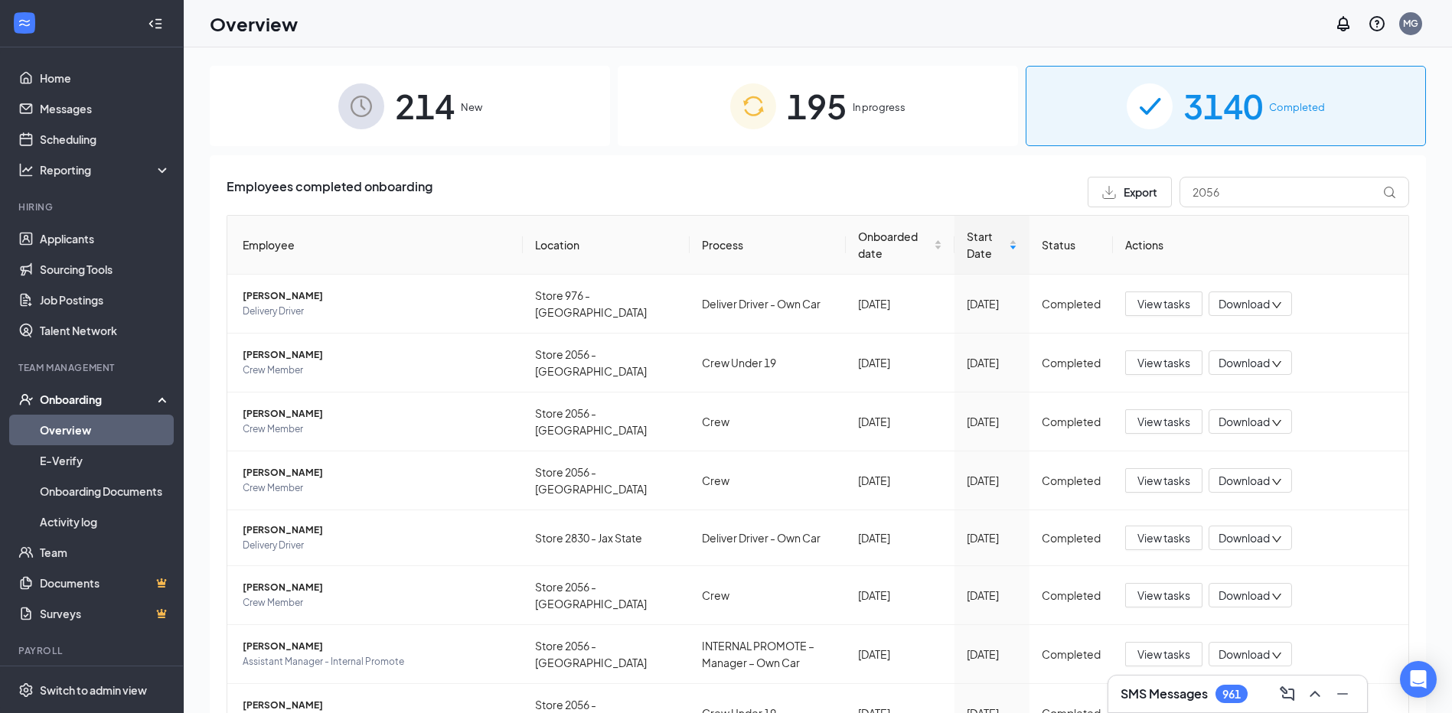
click at [854, 194] on div "Employees completed onboarding Export 2056" at bounding box center [818, 192] width 1183 height 31
click at [1277, 195] on input "2056" at bounding box center [1295, 192] width 230 height 31
type input "542"
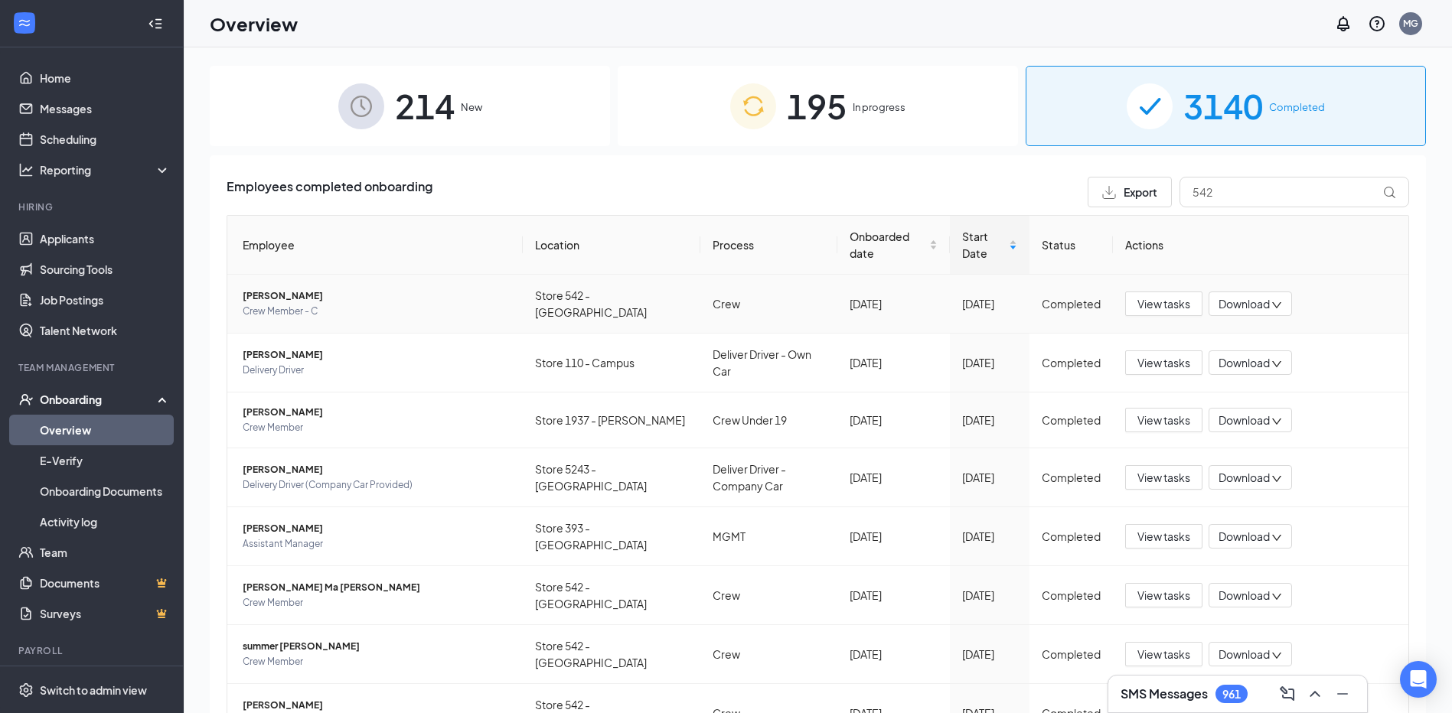
click at [302, 299] on span "[PERSON_NAME]" at bounding box center [377, 296] width 268 height 15
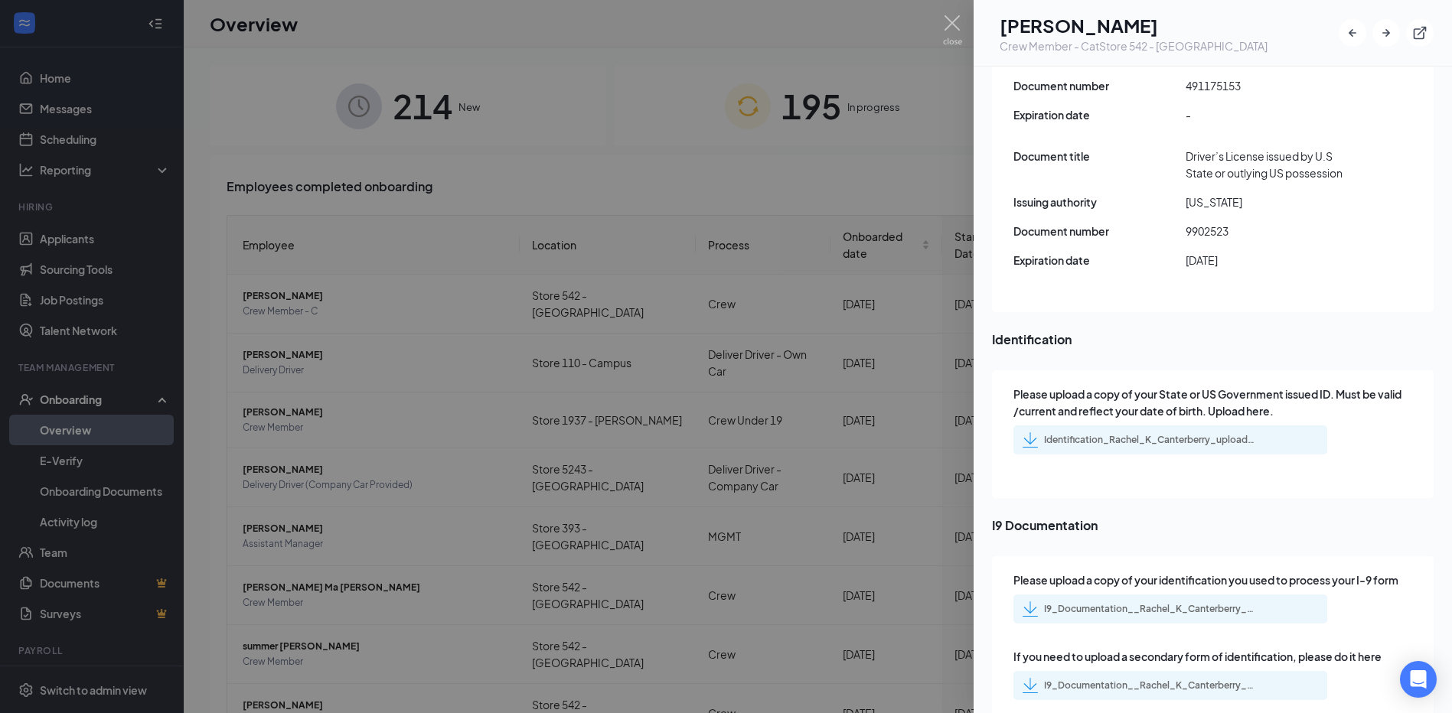
scroll to position [2296, 0]
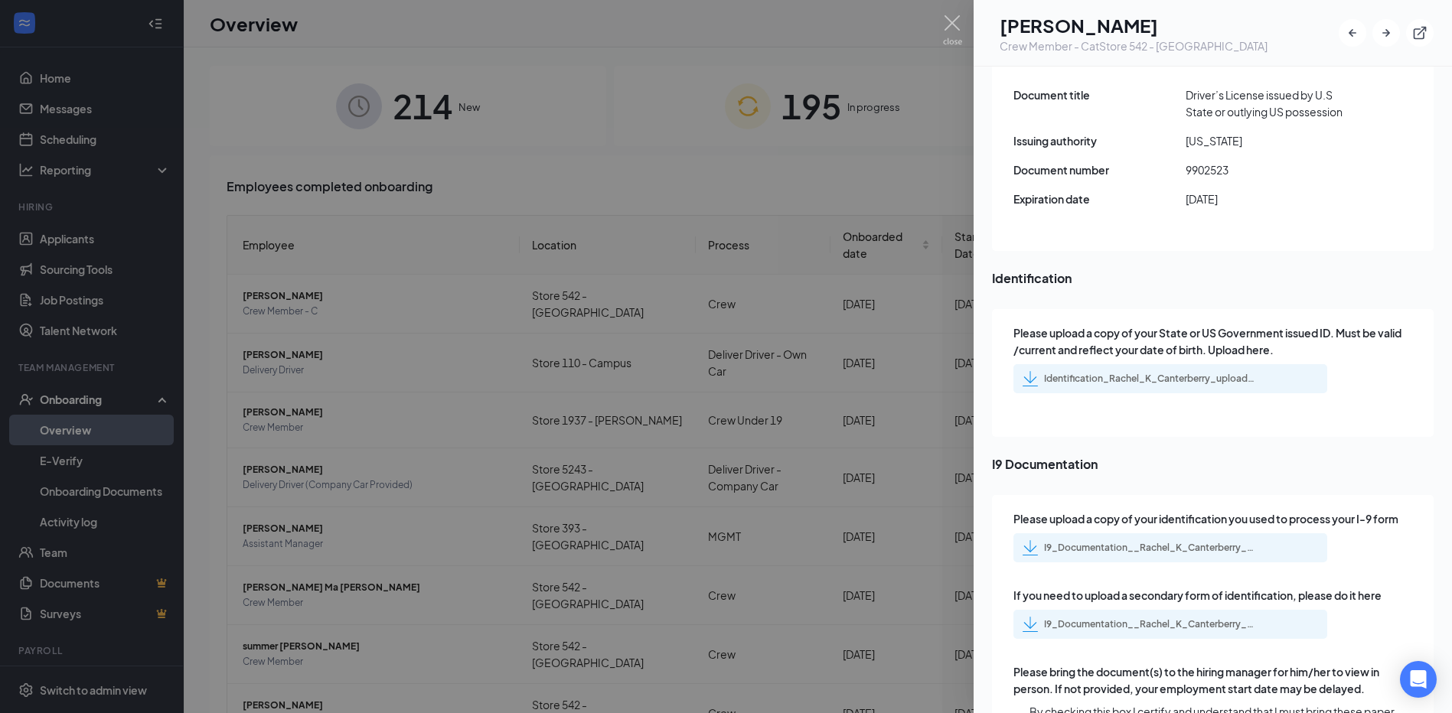
click at [1147, 371] on div "Identification_Rachel_K_Canterberry_uploadedfile_20250913.pdf.pdf" at bounding box center [1141, 378] width 236 height 15
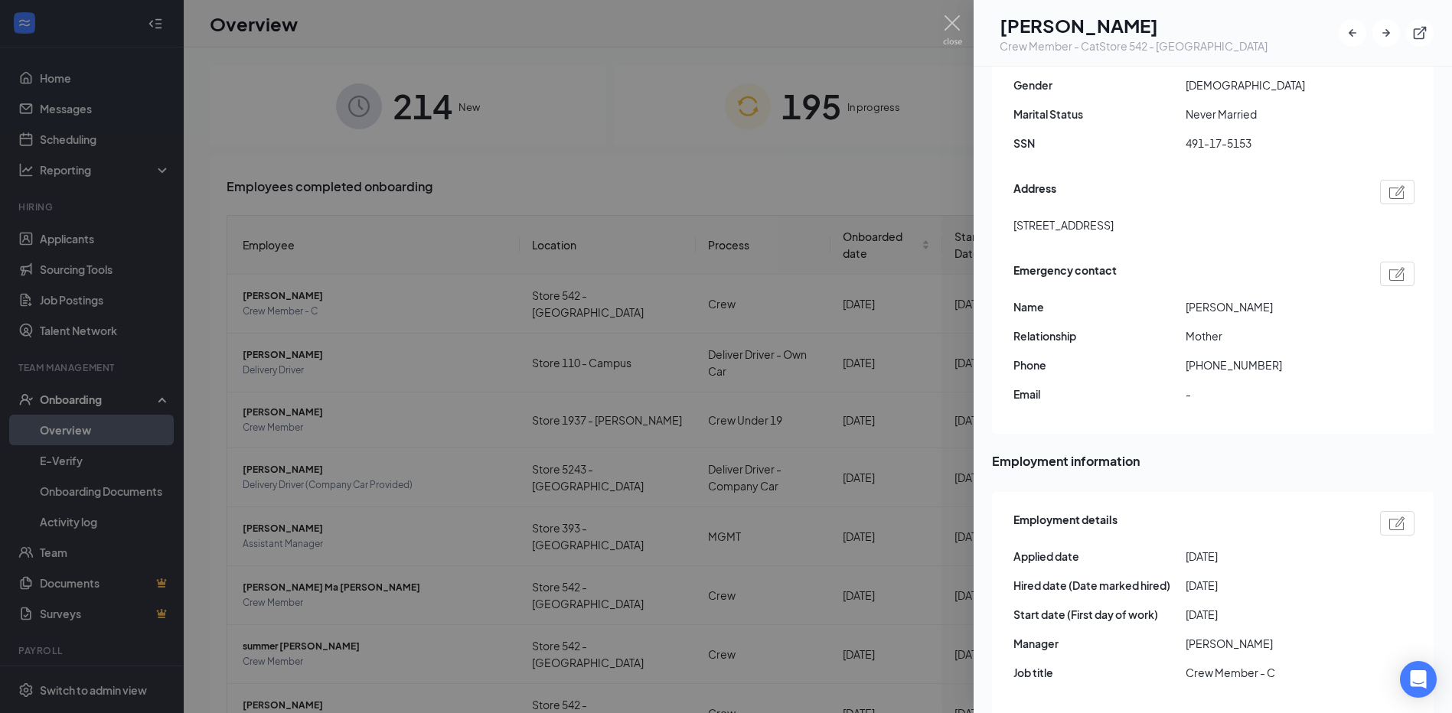
scroll to position [612, 0]
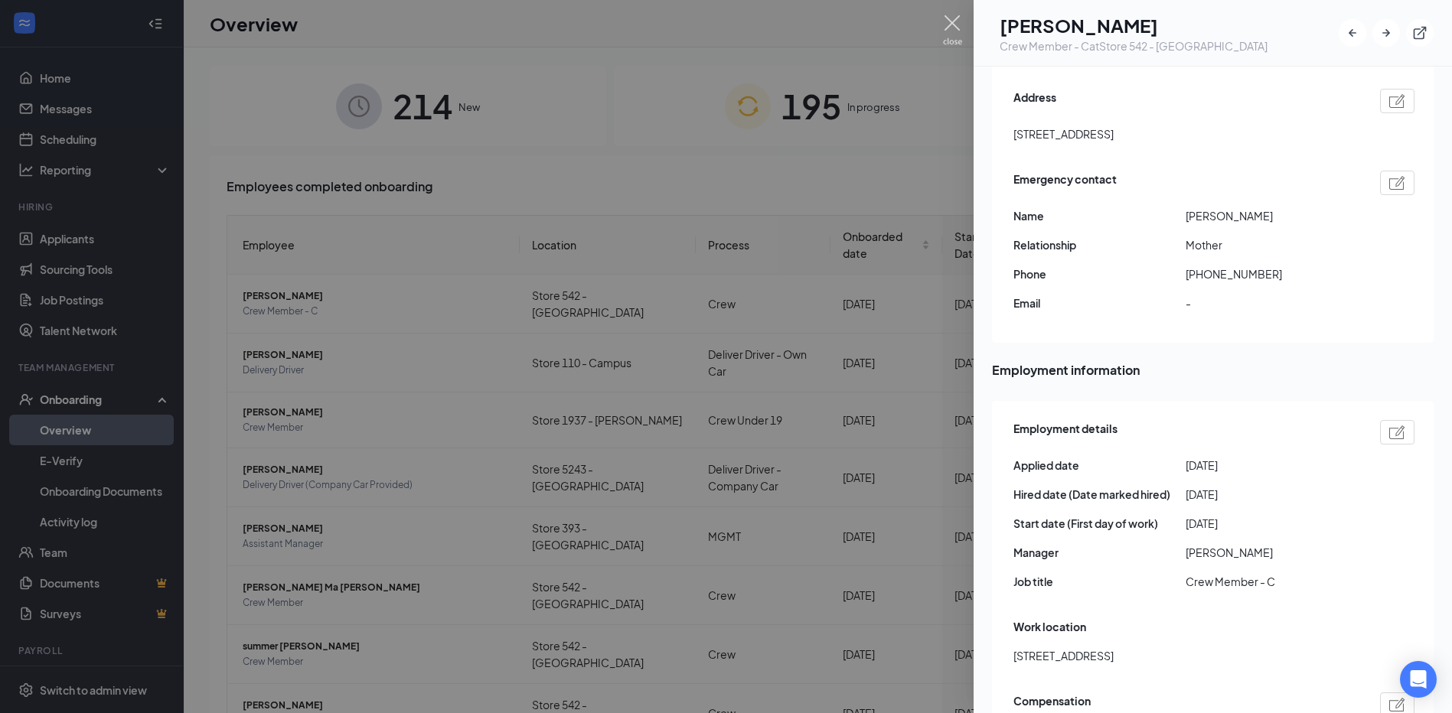
click at [947, 18] on img at bounding box center [952, 30] width 19 height 30
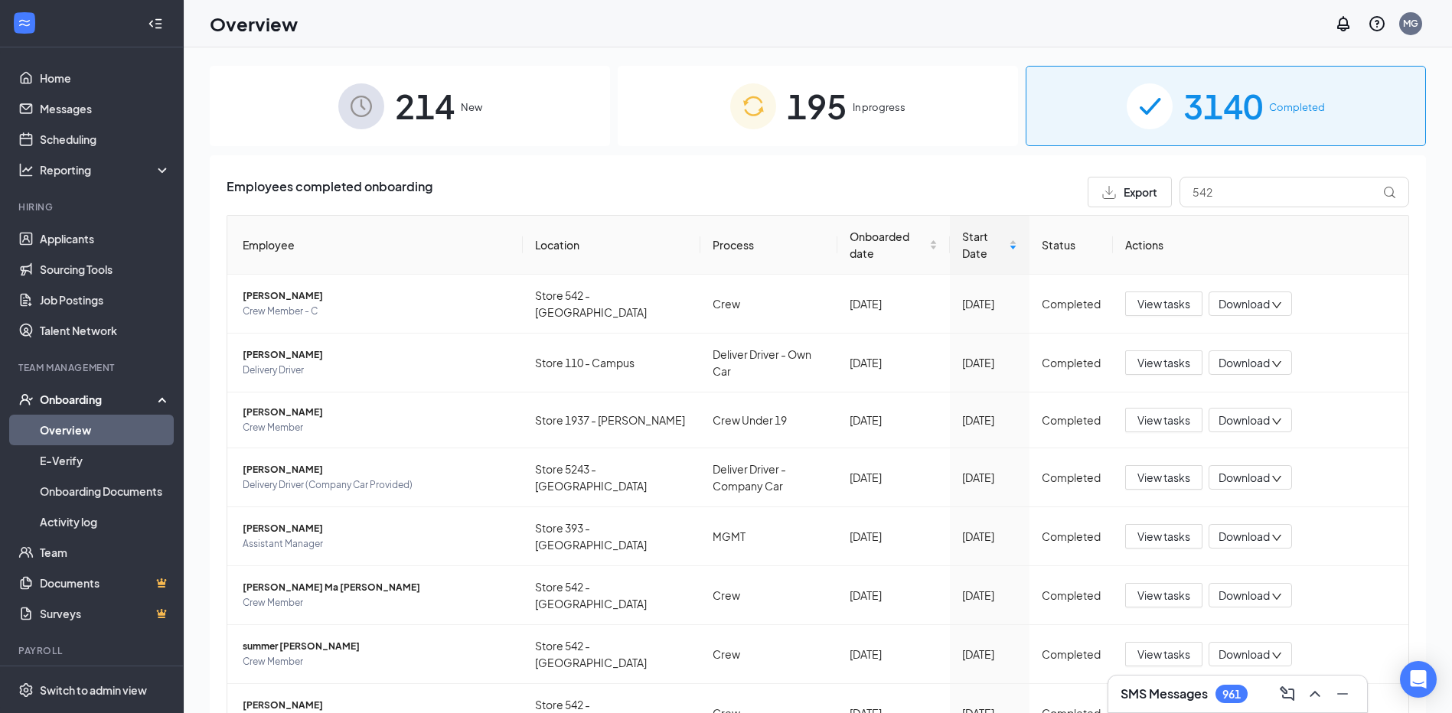
click at [834, 166] on div "Employees completed onboarding Export 542 Employee Location Process Onboarded d…" at bounding box center [818, 553] width 1216 height 797
click at [1275, 193] on input "542" at bounding box center [1295, 192] width 230 height 31
click at [1274, 193] on input "542" at bounding box center [1295, 192] width 230 height 31
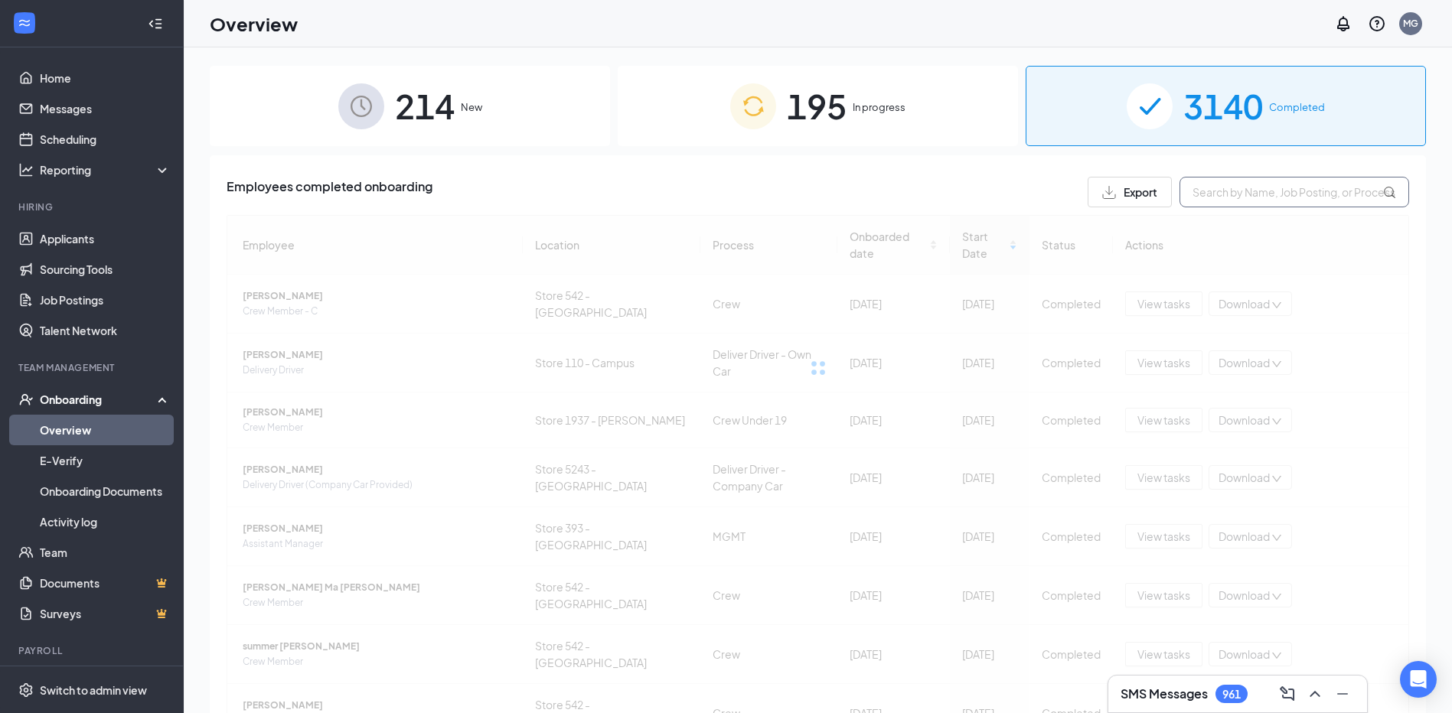
click at [1239, 180] on input "text" at bounding box center [1295, 192] width 230 height 31
type input "691"
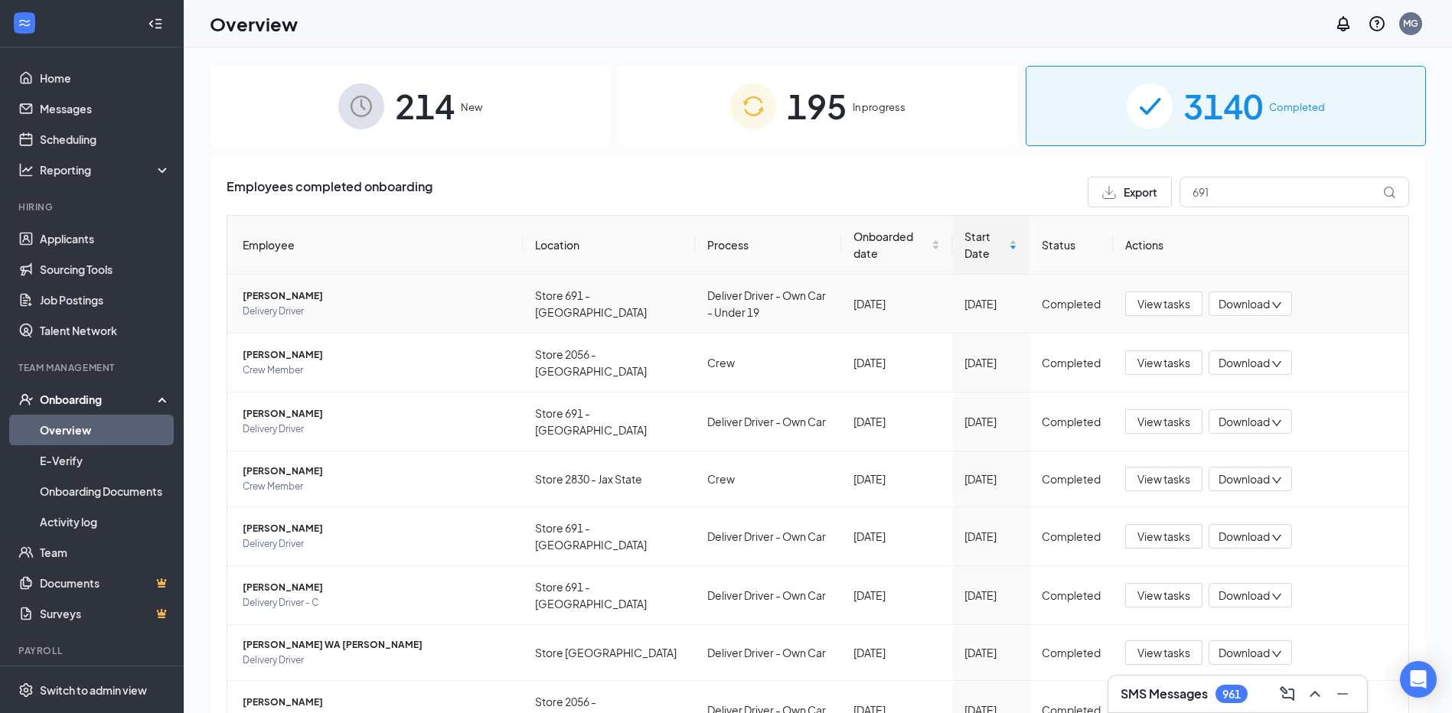
click at [277, 300] on span "[PERSON_NAME]" at bounding box center [377, 296] width 268 height 15
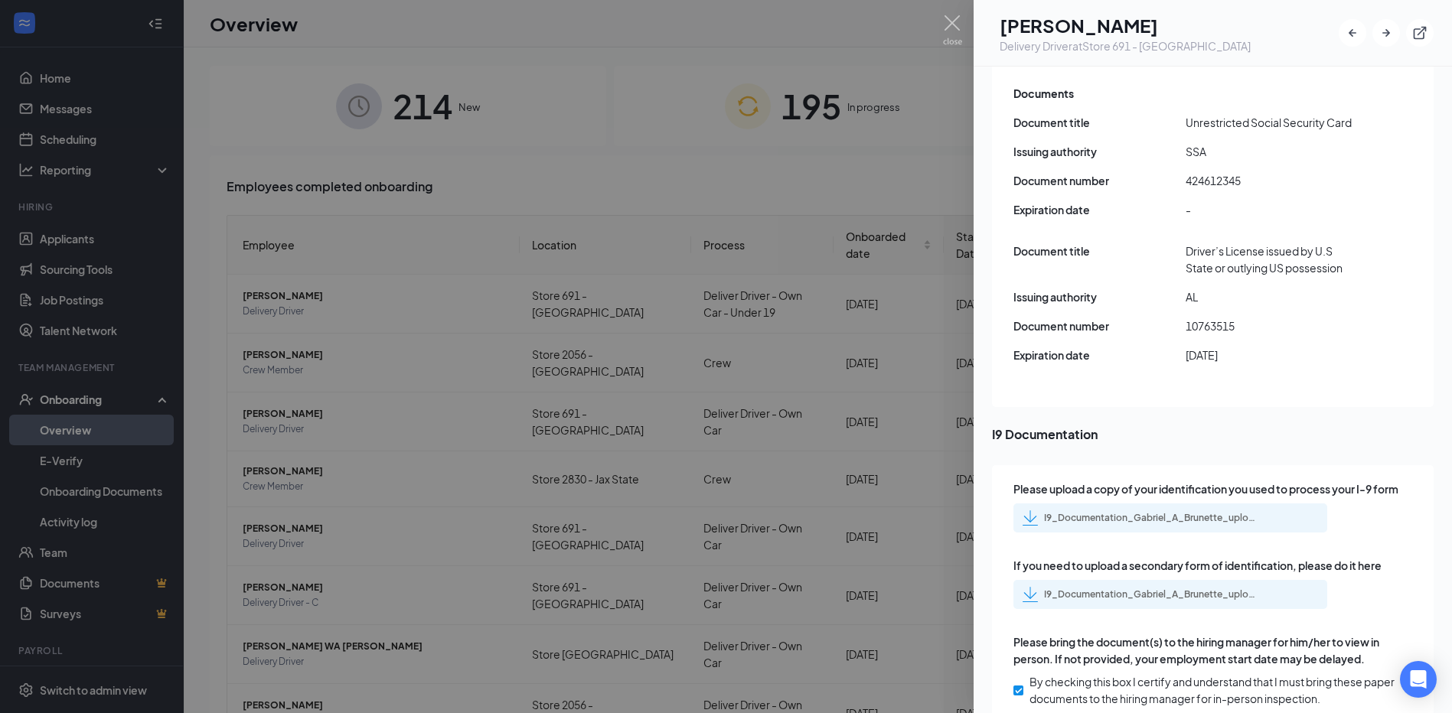
scroll to position [2296, 0]
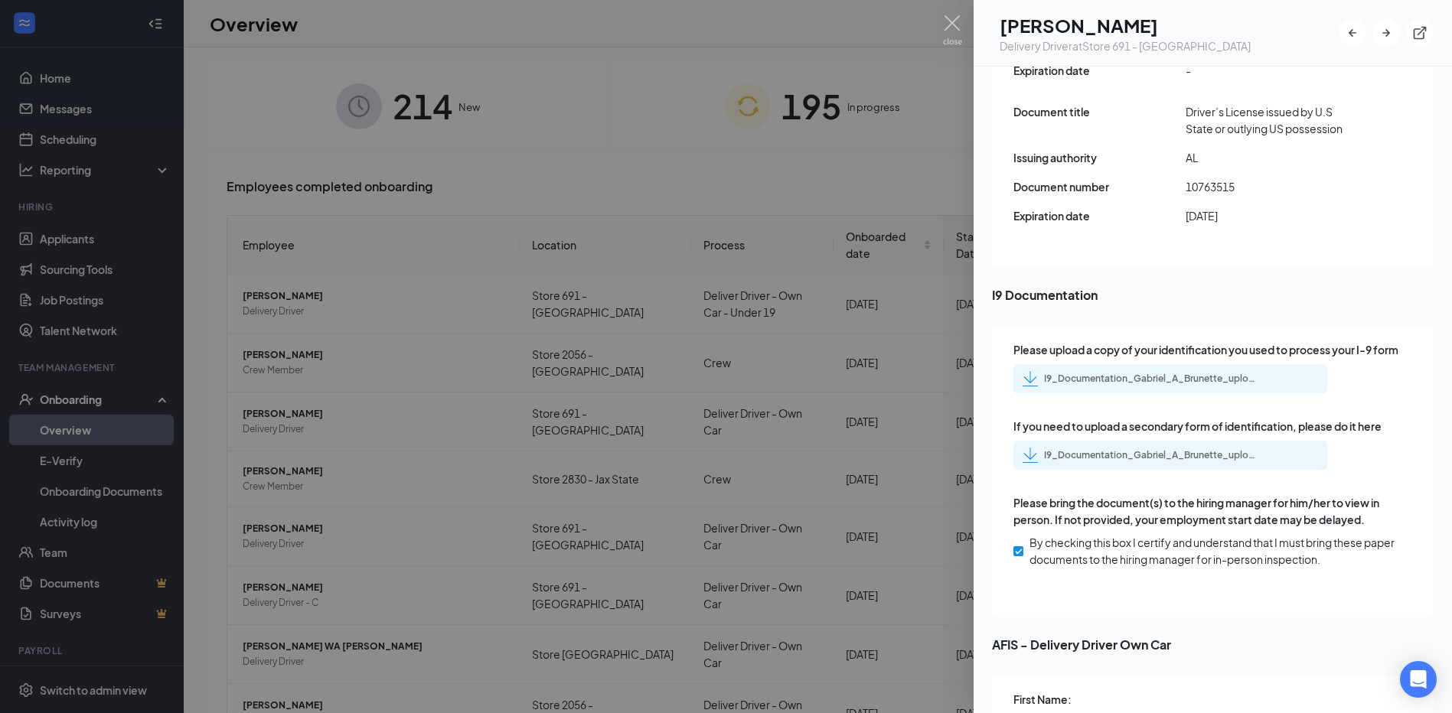
click at [1206, 373] on div "I9_Documentation_Gabriel_A_Brunette_uploadedfile_20250915.pdf.pdf" at bounding box center [1151, 379] width 214 height 12
click at [1111, 449] on div "I9_Documentation_Gabriel_A_Brunette_uploadedfile_20250915.pdf.pdf" at bounding box center [1151, 455] width 214 height 12
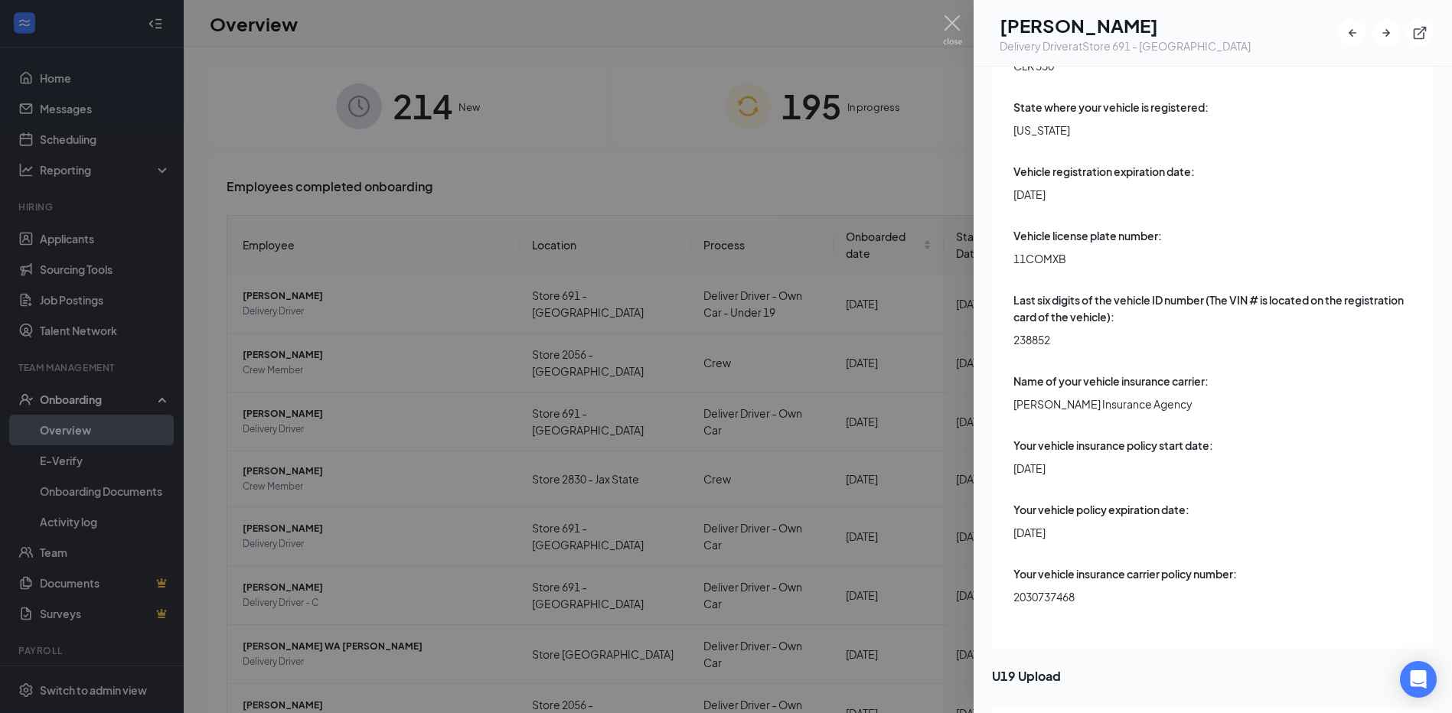
scroll to position [4555, 0]
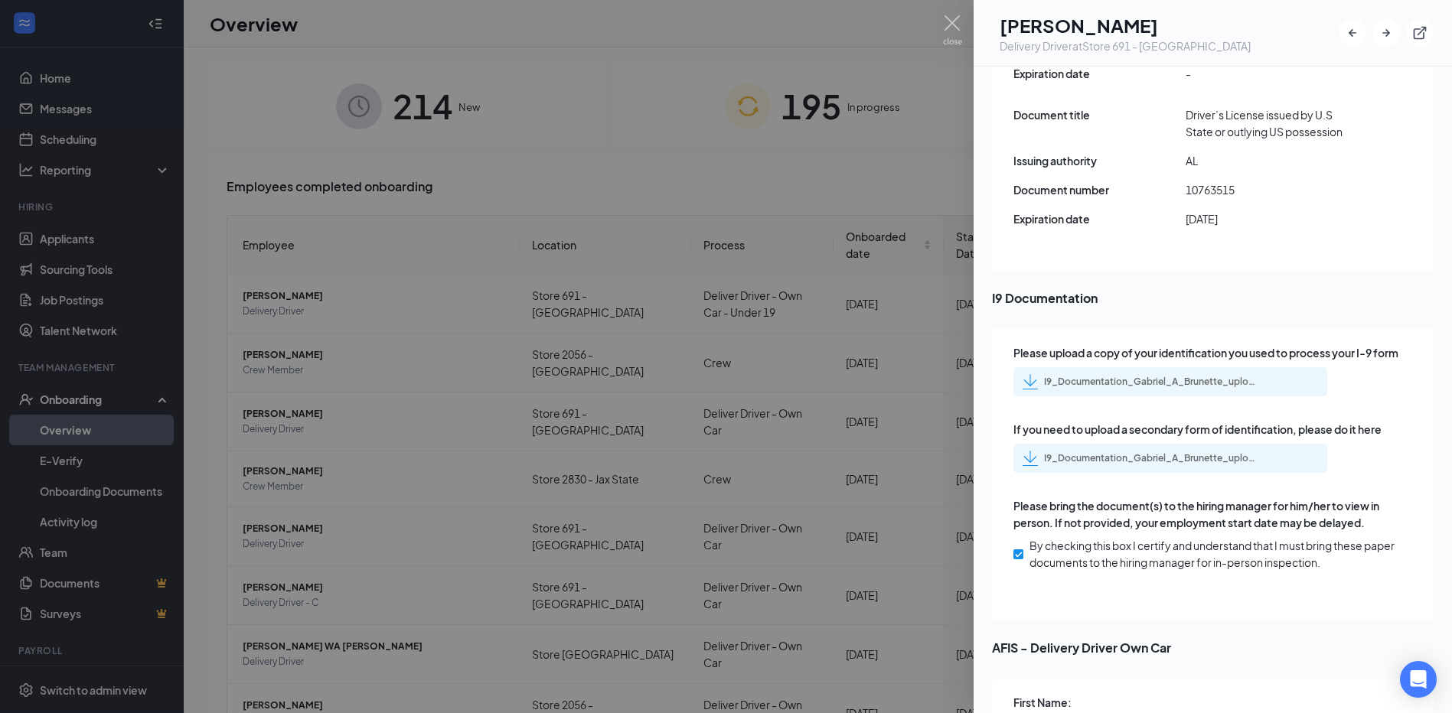
scroll to position [2182, 0]
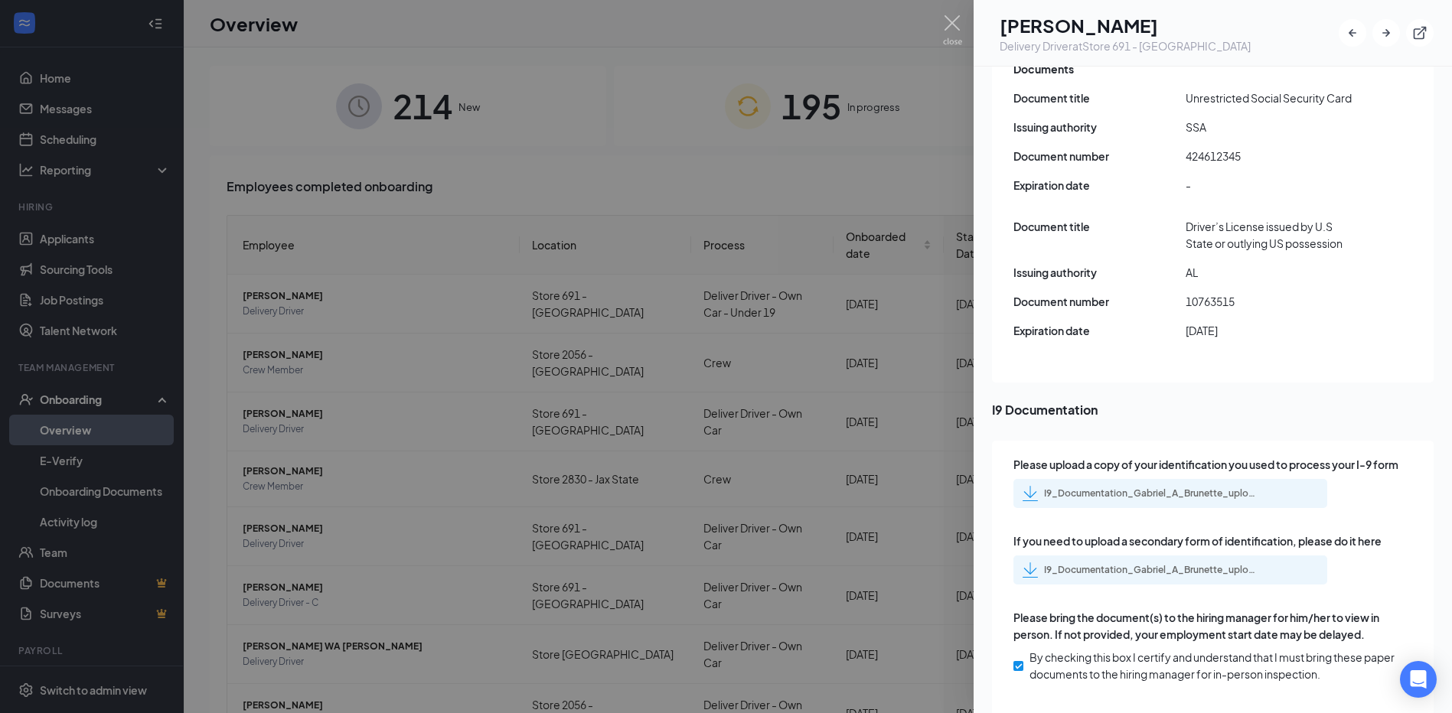
click at [1103, 486] on div "I9_Documentation_Gabriel_A_Brunette_uploadedfile_20250915.pdf.pdf" at bounding box center [1141, 493] width 236 height 15
click at [1149, 564] on div "I9_Documentation_Gabriel_A_Brunette_uploadedfile_20250915.pdf.pdf" at bounding box center [1151, 570] width 214 height 12
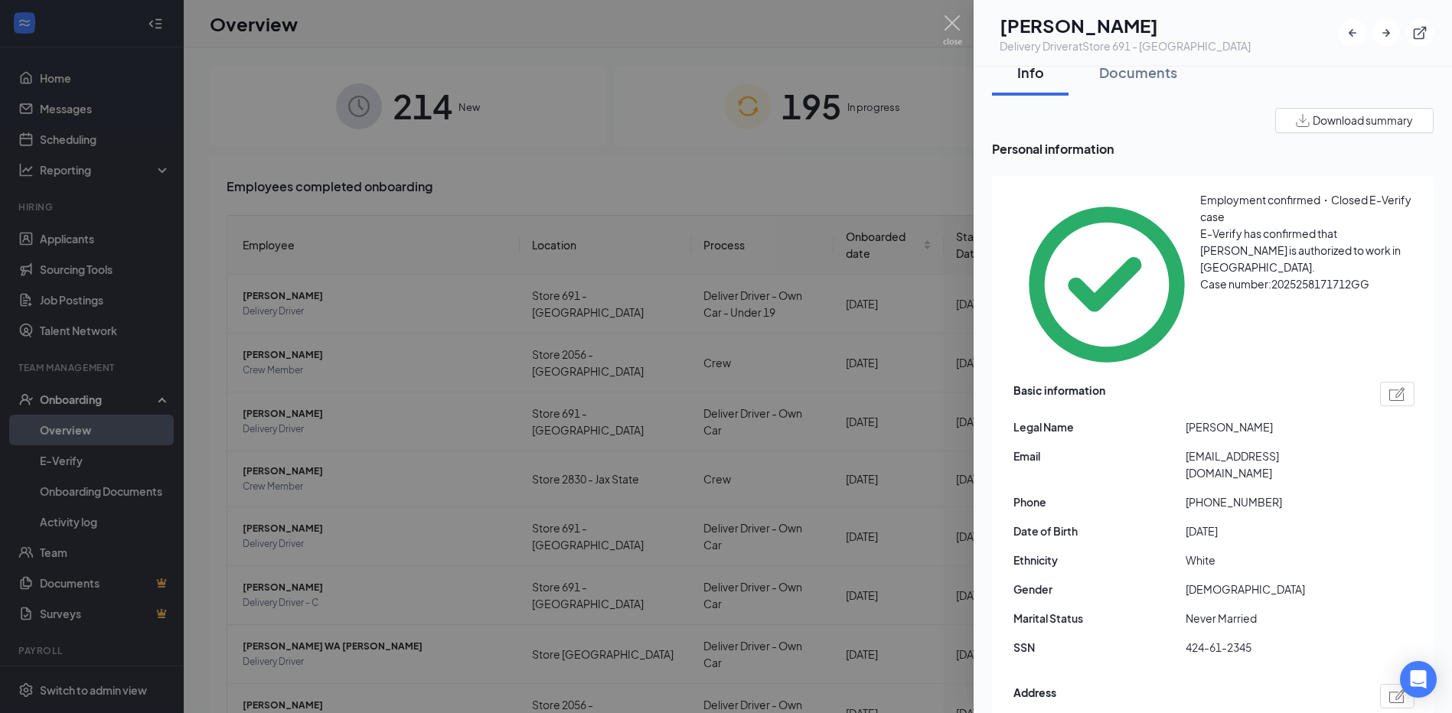
scroll to position [0, 0]
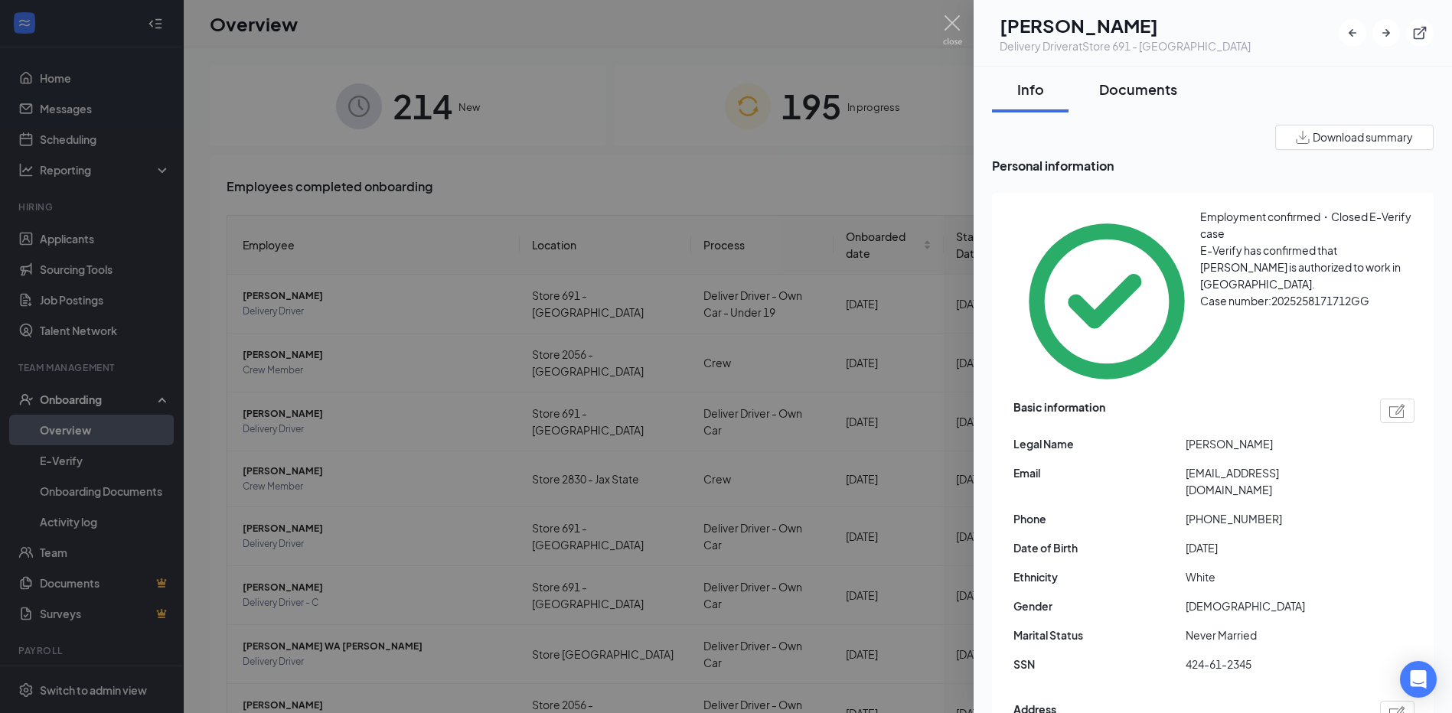
click at [1107, 86] on div "Documents" at bounding box center [1138, 89] width 78 height 19
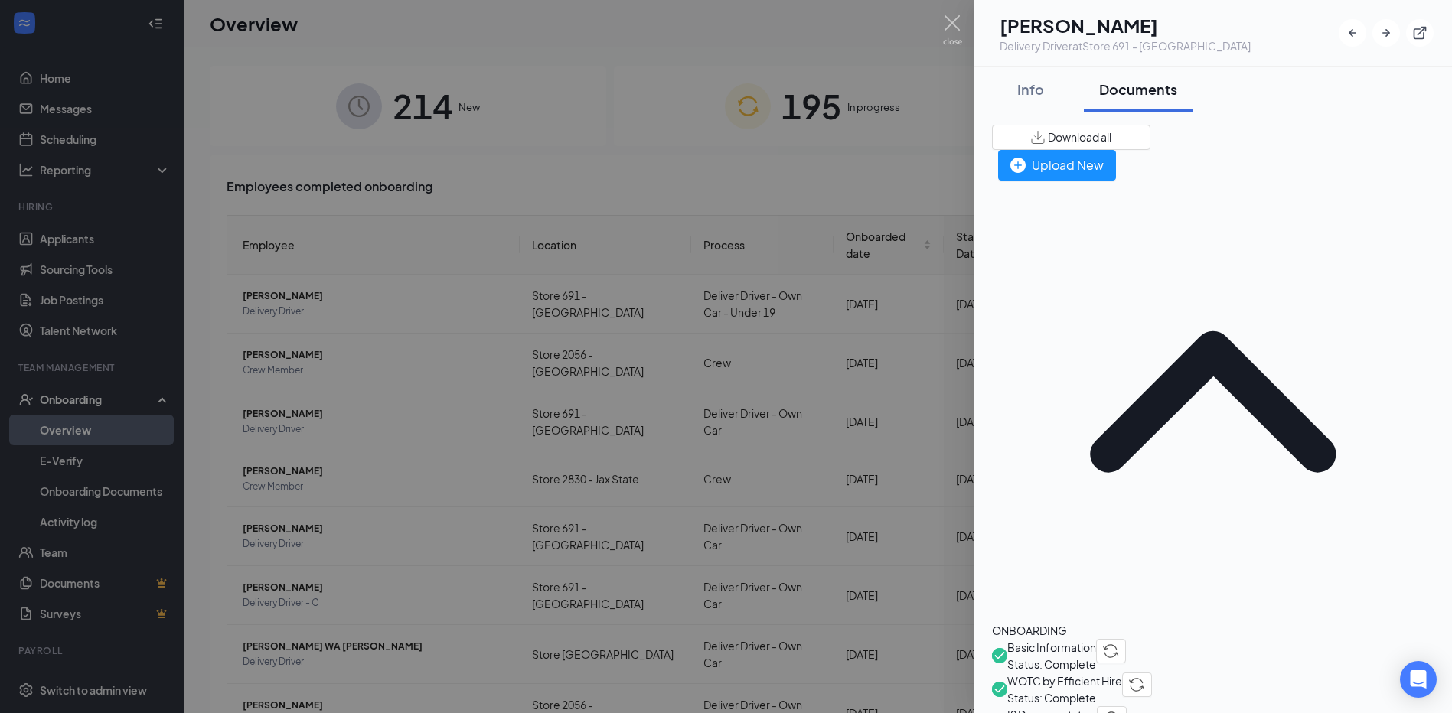
click at [1000, 181] on icon "ChevronUp" at bounding box center [1213, 402] width 442 height 442
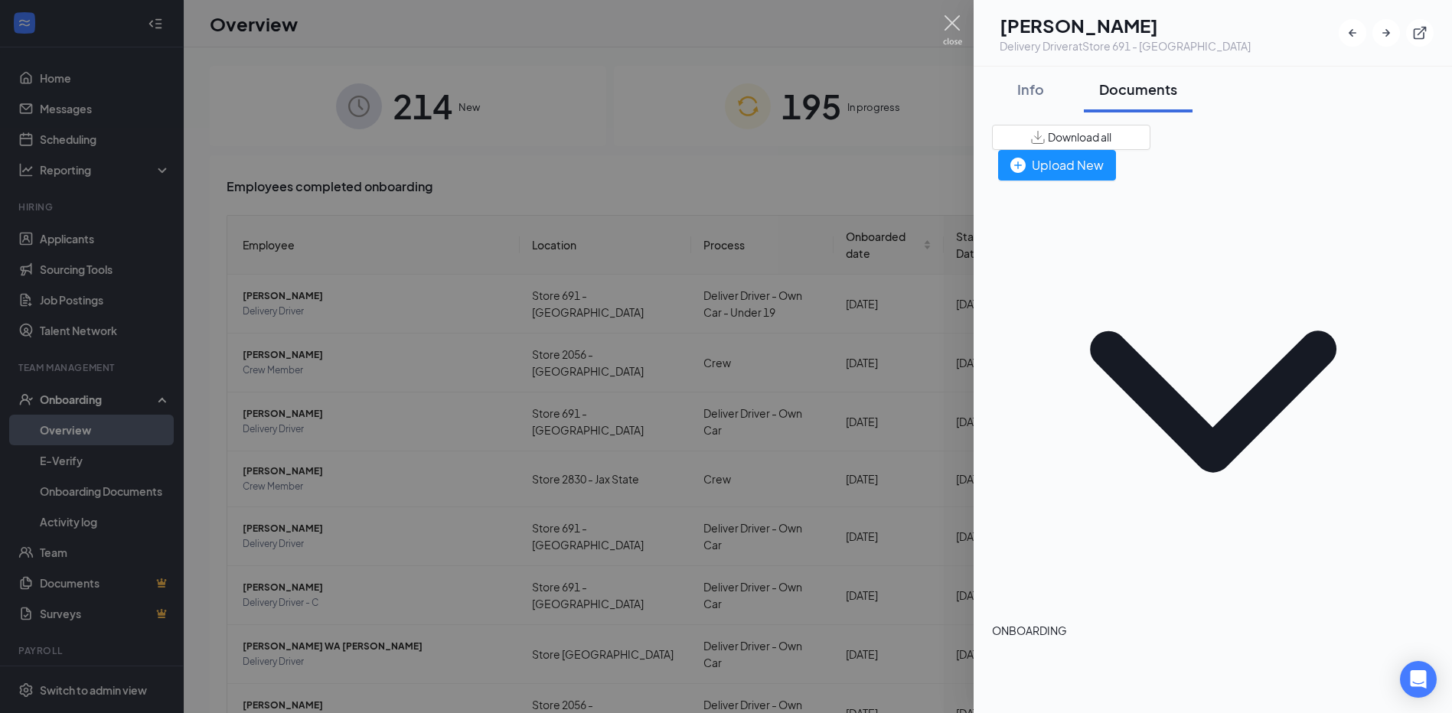
click at [946, 25] on img at bounding box center [952, 30] width 19 height 30
